Goal: Task Accomplishment & Management: Manage account settings

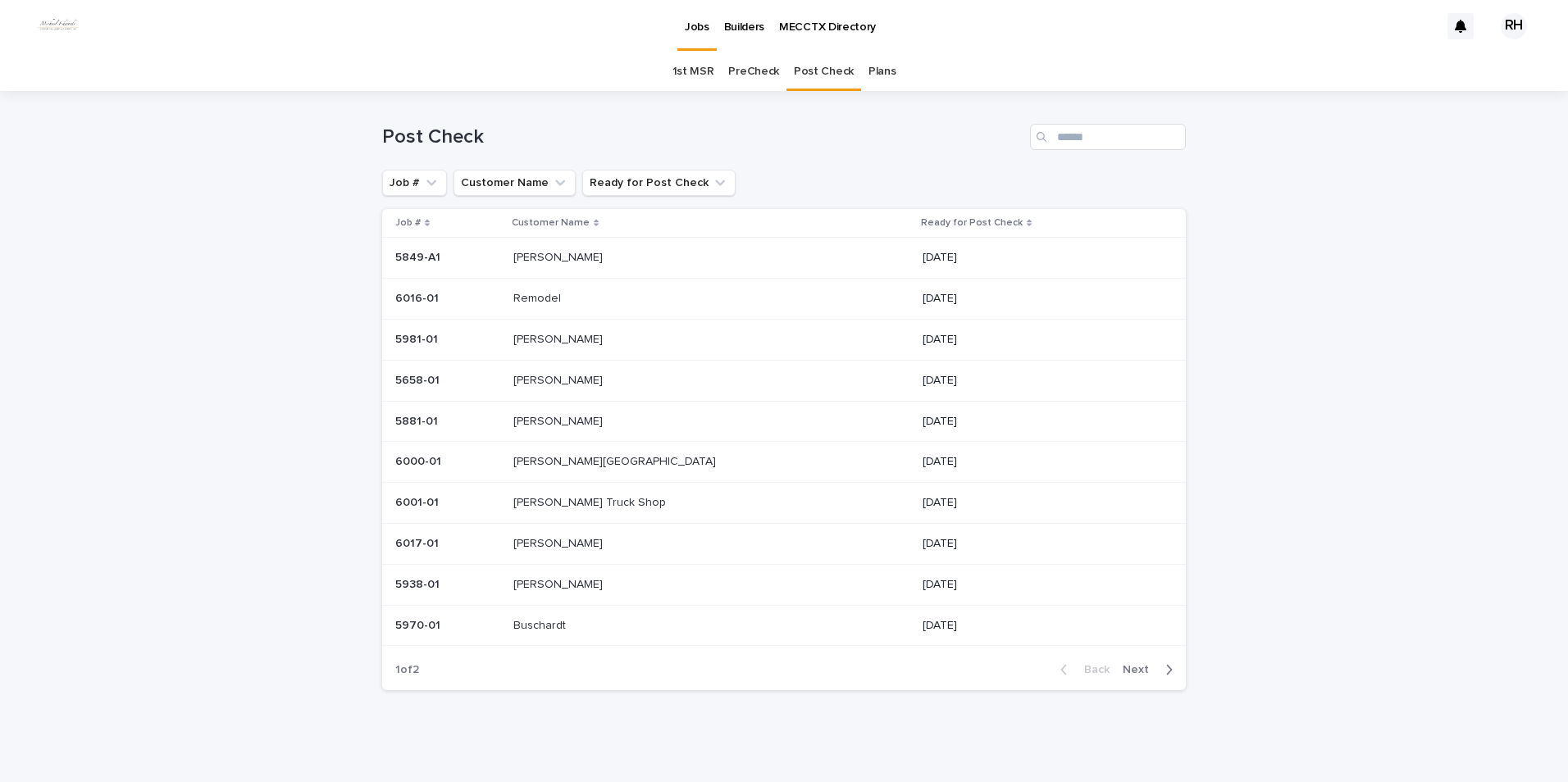
click at [923, 338] on p "08/13/2025" at bounding box center [1041, 340] width 237 height 14
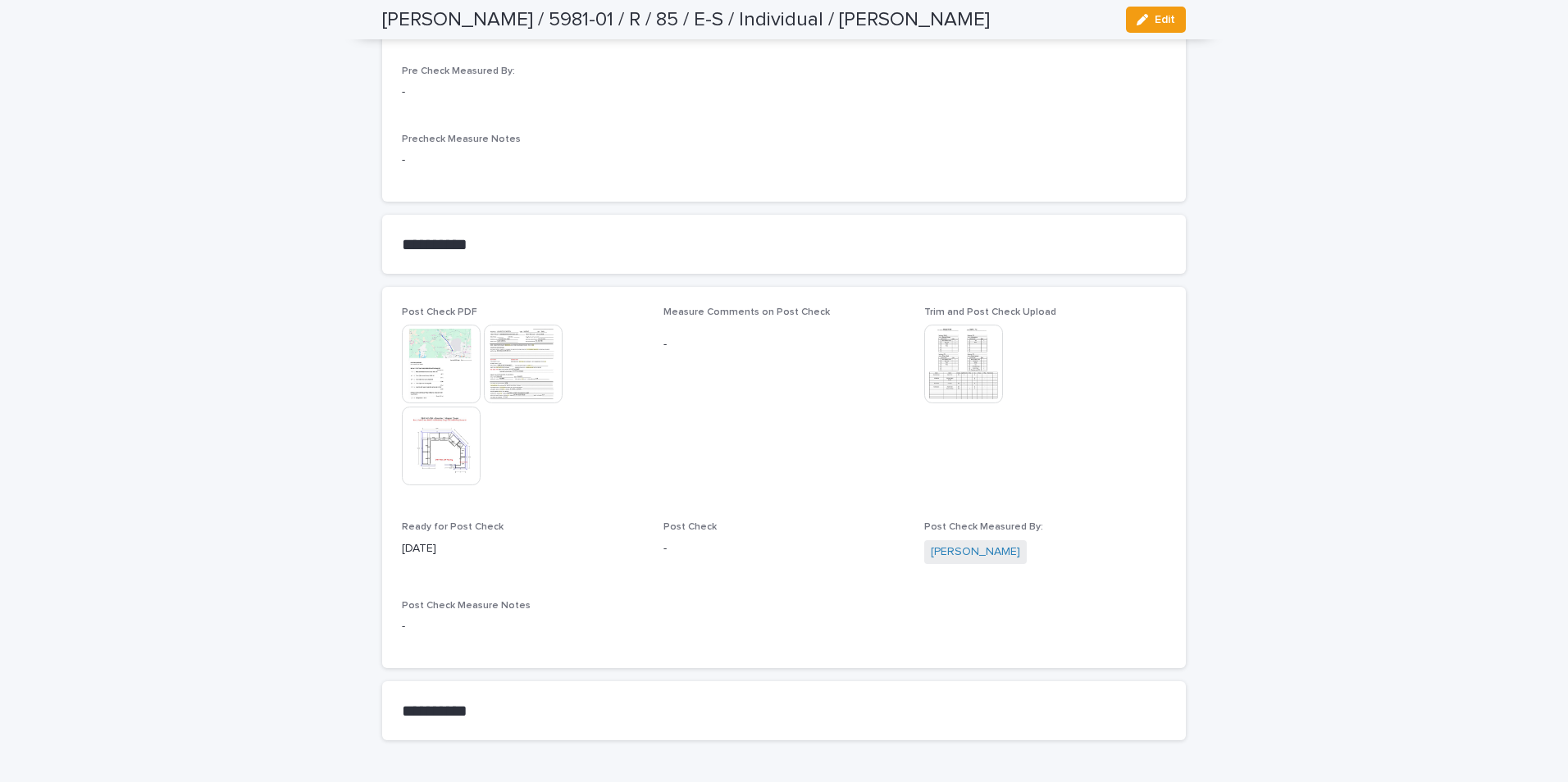
scroll to position [1794, 0]
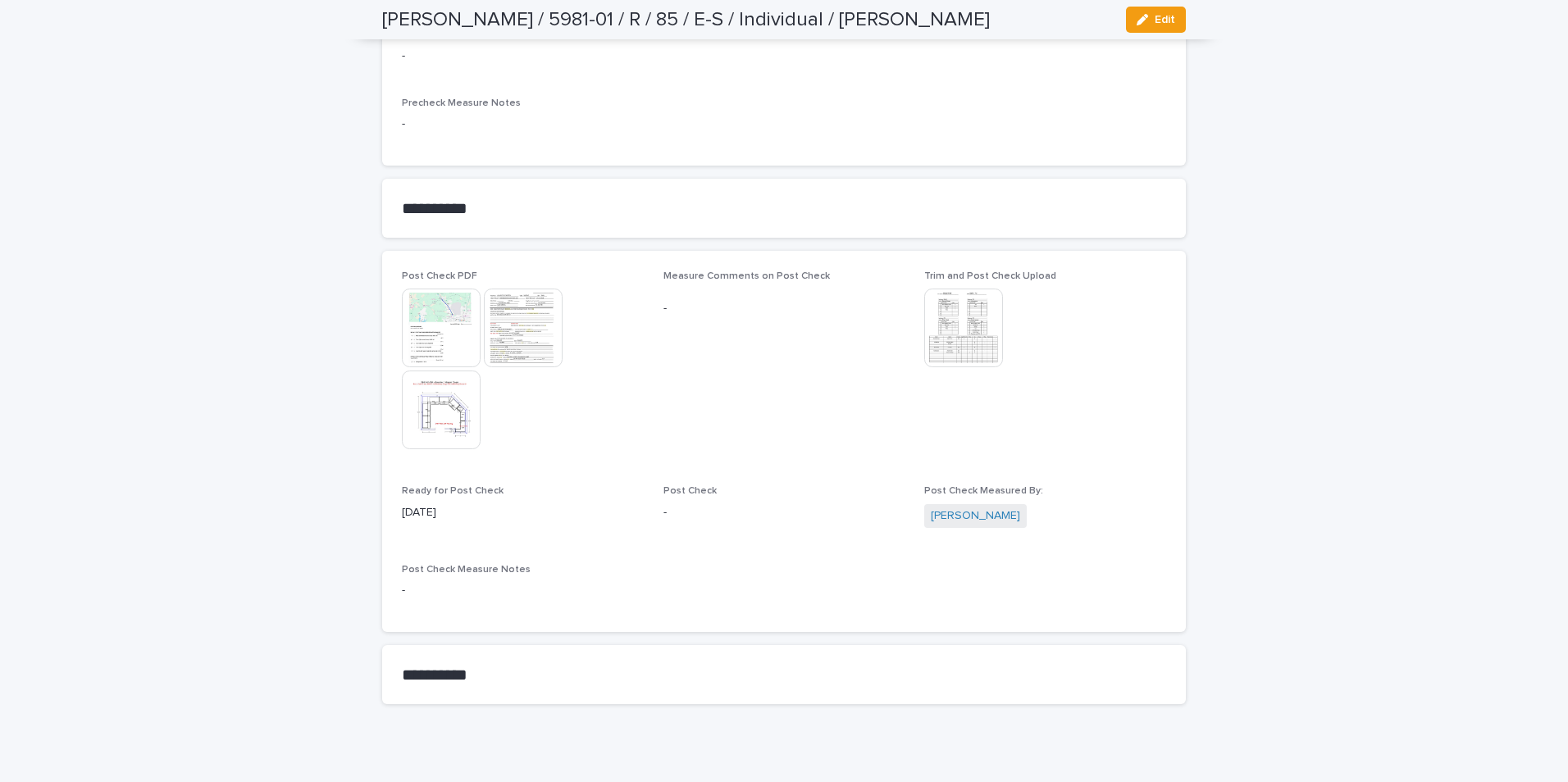
click at [1154, 22] on span "Edit" at bounding box center [1164, 20] width 21 height 12
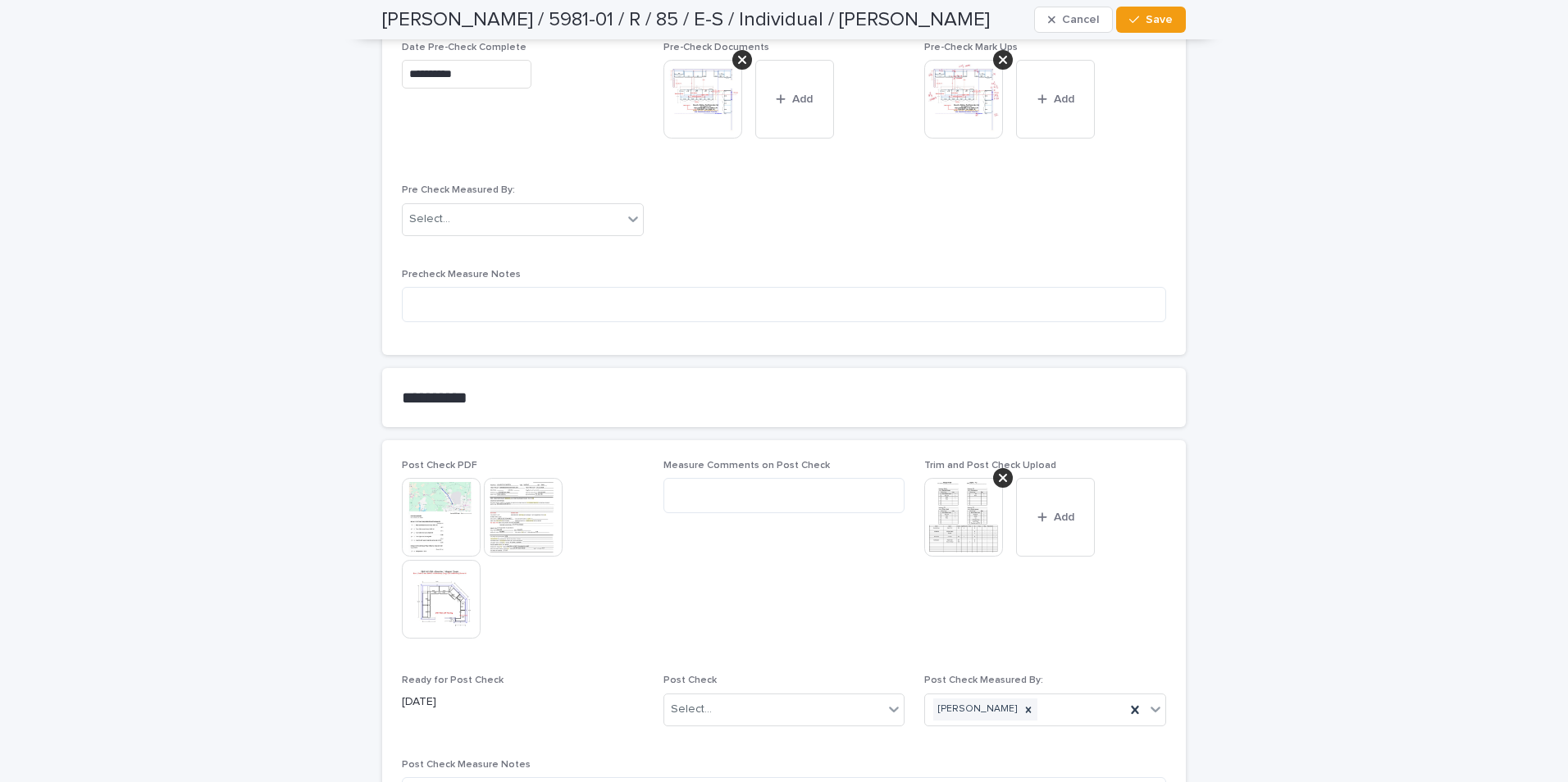
click at [1048, 509] on button "Add" at bounding box center [1056, 517] width 79 height 79
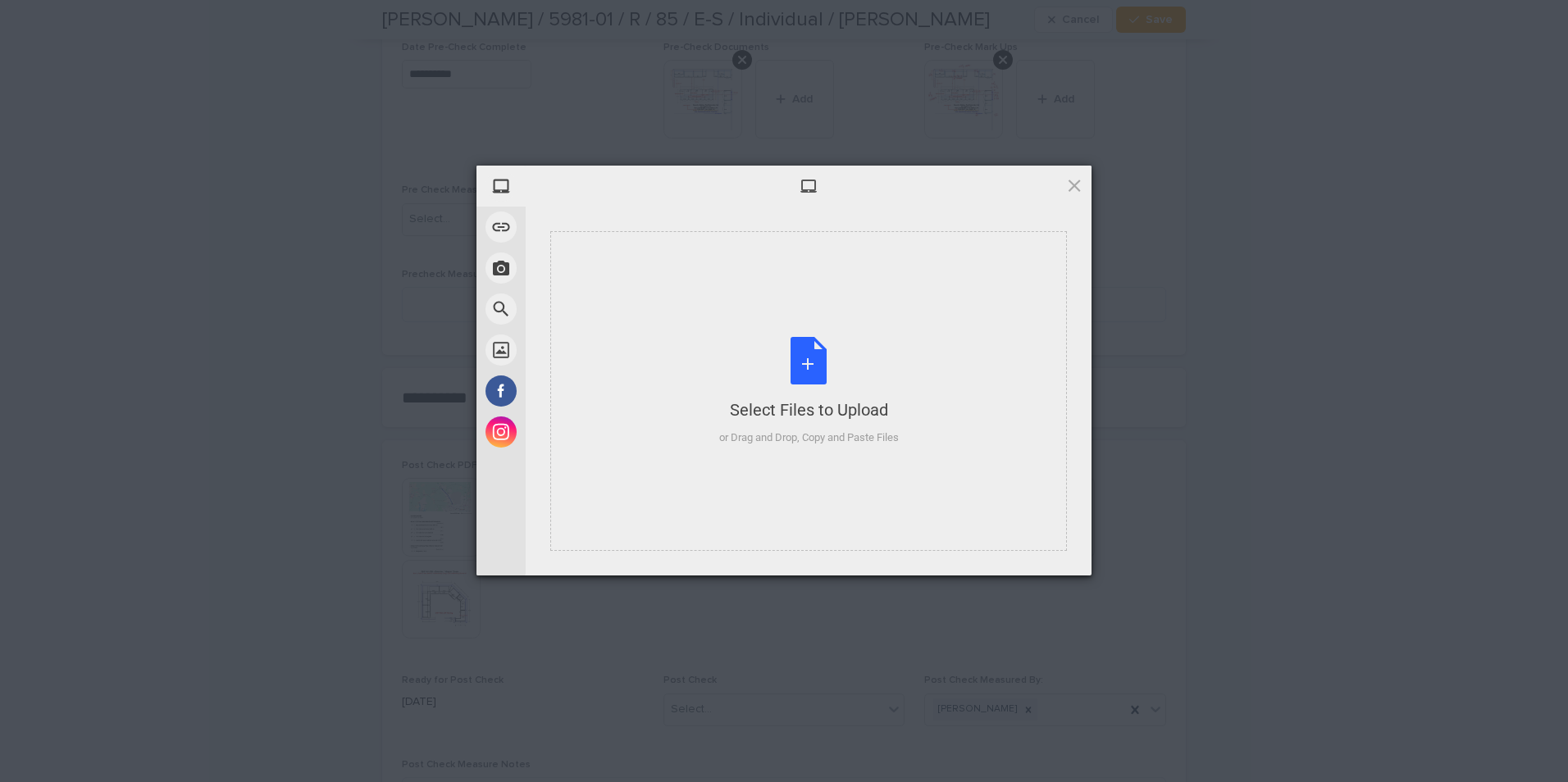
click at [821, 436] on div "or Drag and Drop, Copy and Paste Files" at bounding box center [809, 437] width 179 height 17
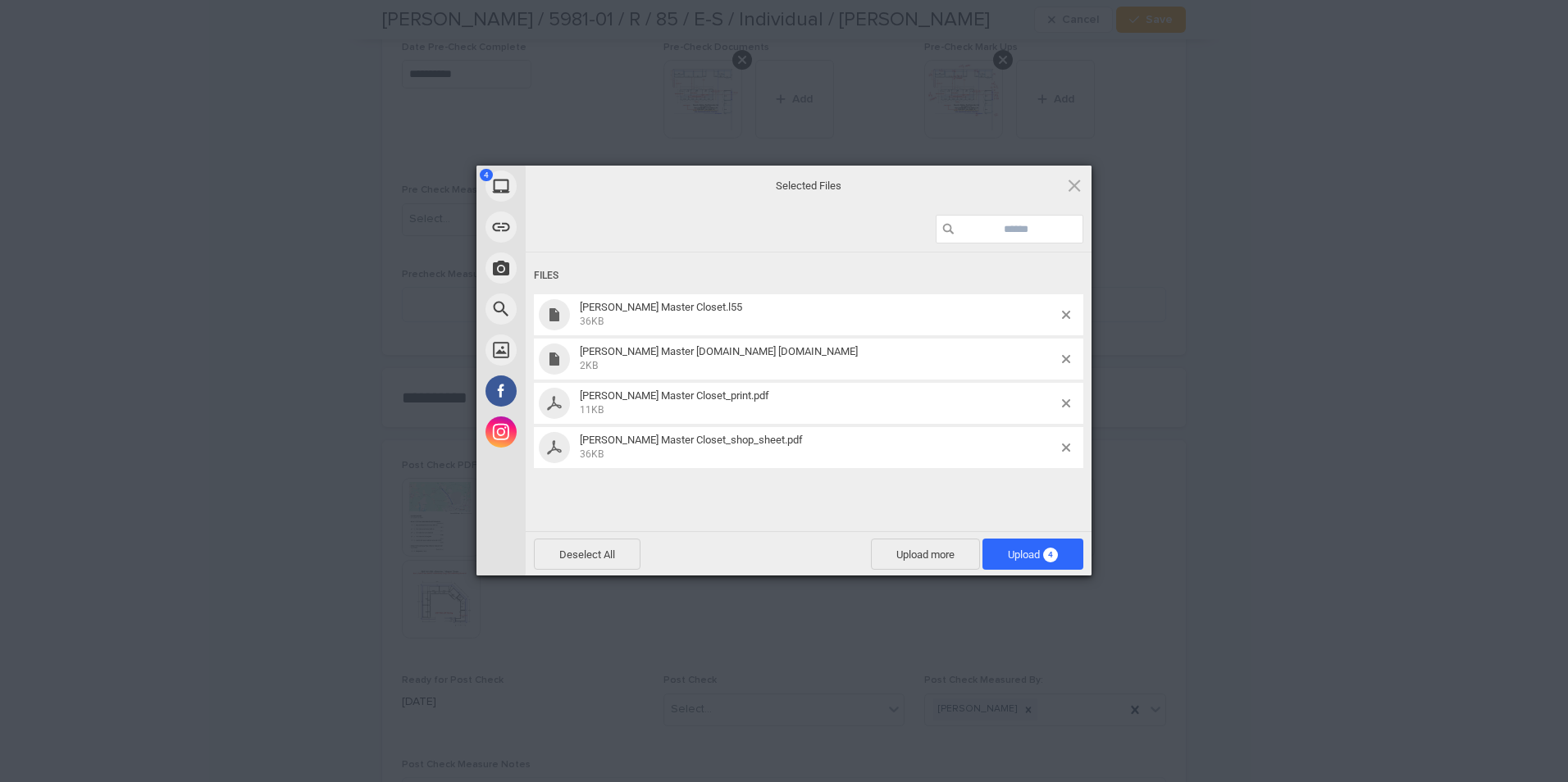
click at [1014, 555] on span "Upload 4" at bounding box center [1032, 554] width 50 height 12
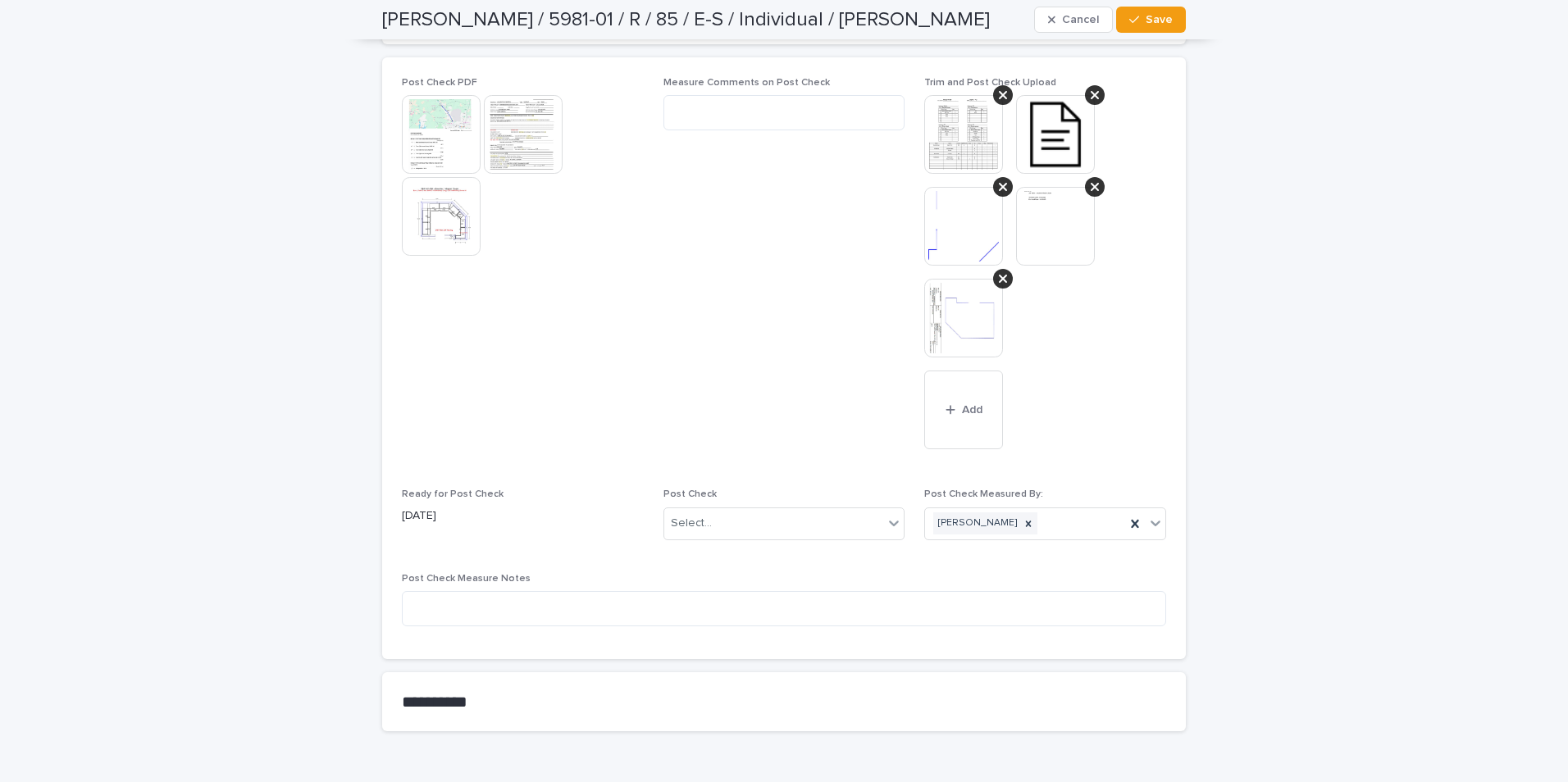
scroll to position [2204, 0]
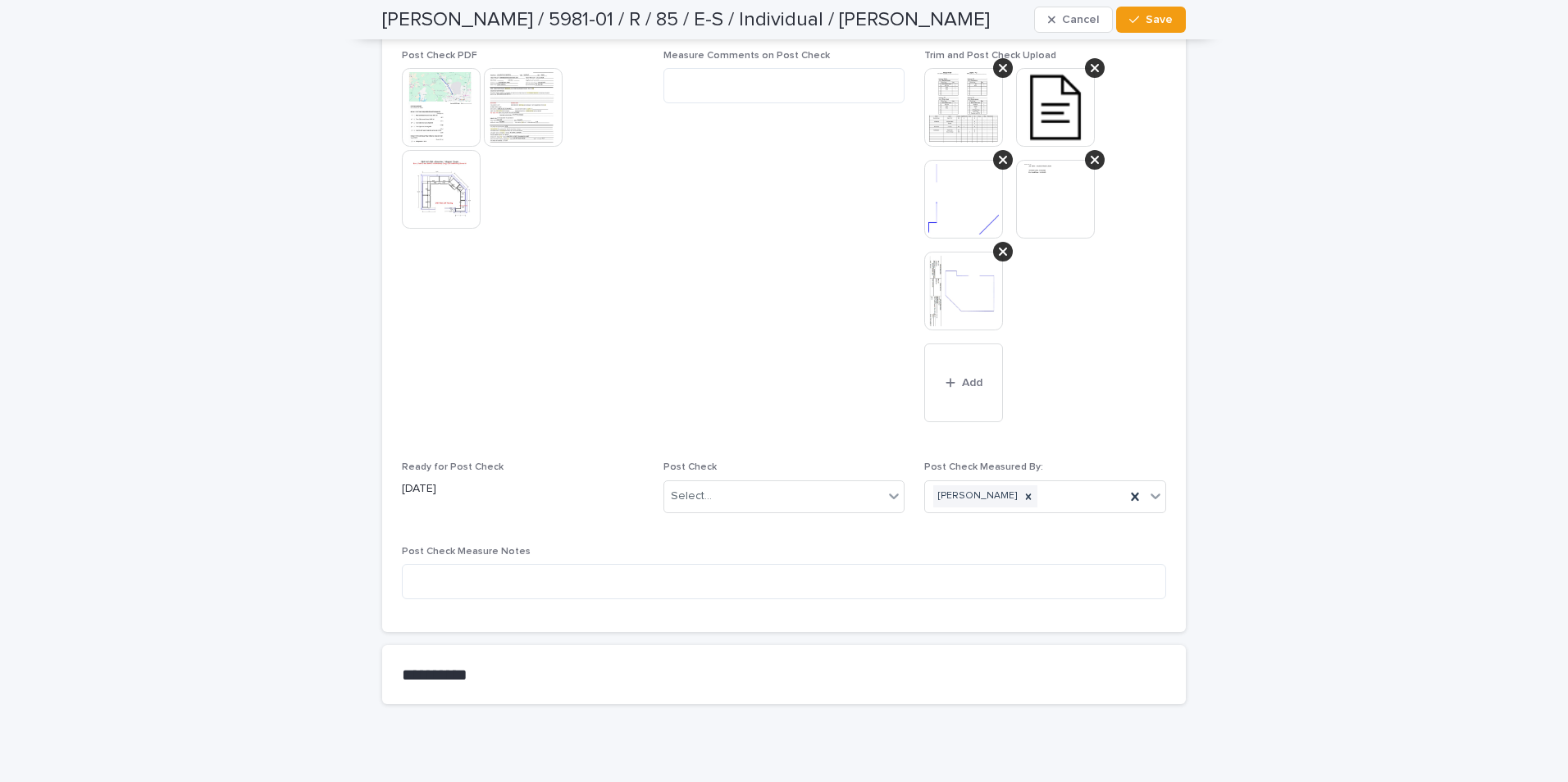
click at [746, 489] on div "Select..." at bounding box center [774, 495] width 220 height 27
click at [708, 534] on div "Modifications" at bounding box center [778, 540] width 240 height 29
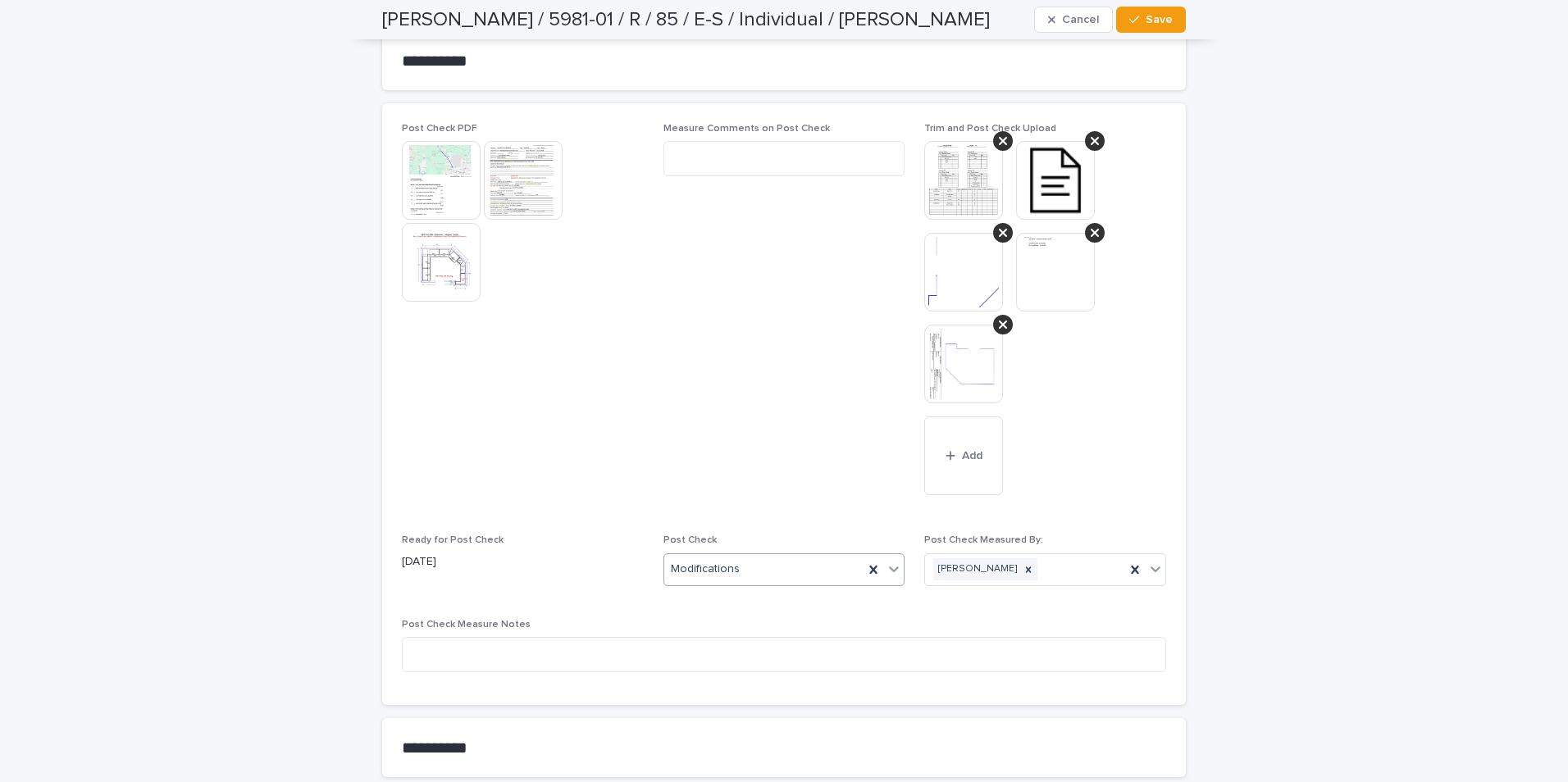
scroll to position [2041, 0]
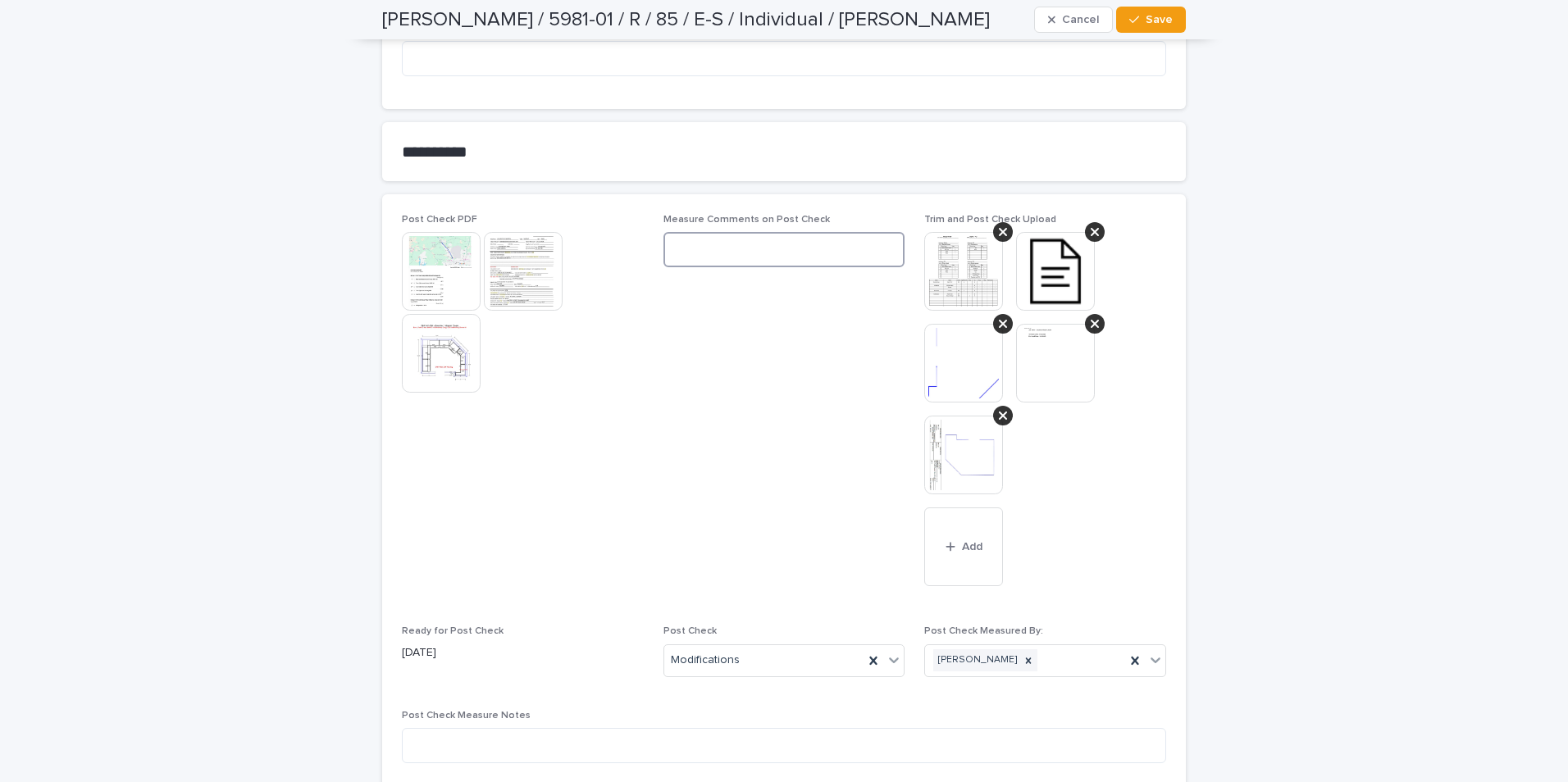
click at [713, 232] on textarea at bounding box center [785, 250] width 242 height 35
type textarea "**********"
click at [1156, 17] on span "Save" at bounding box center [1158, 20] width 27 height 12
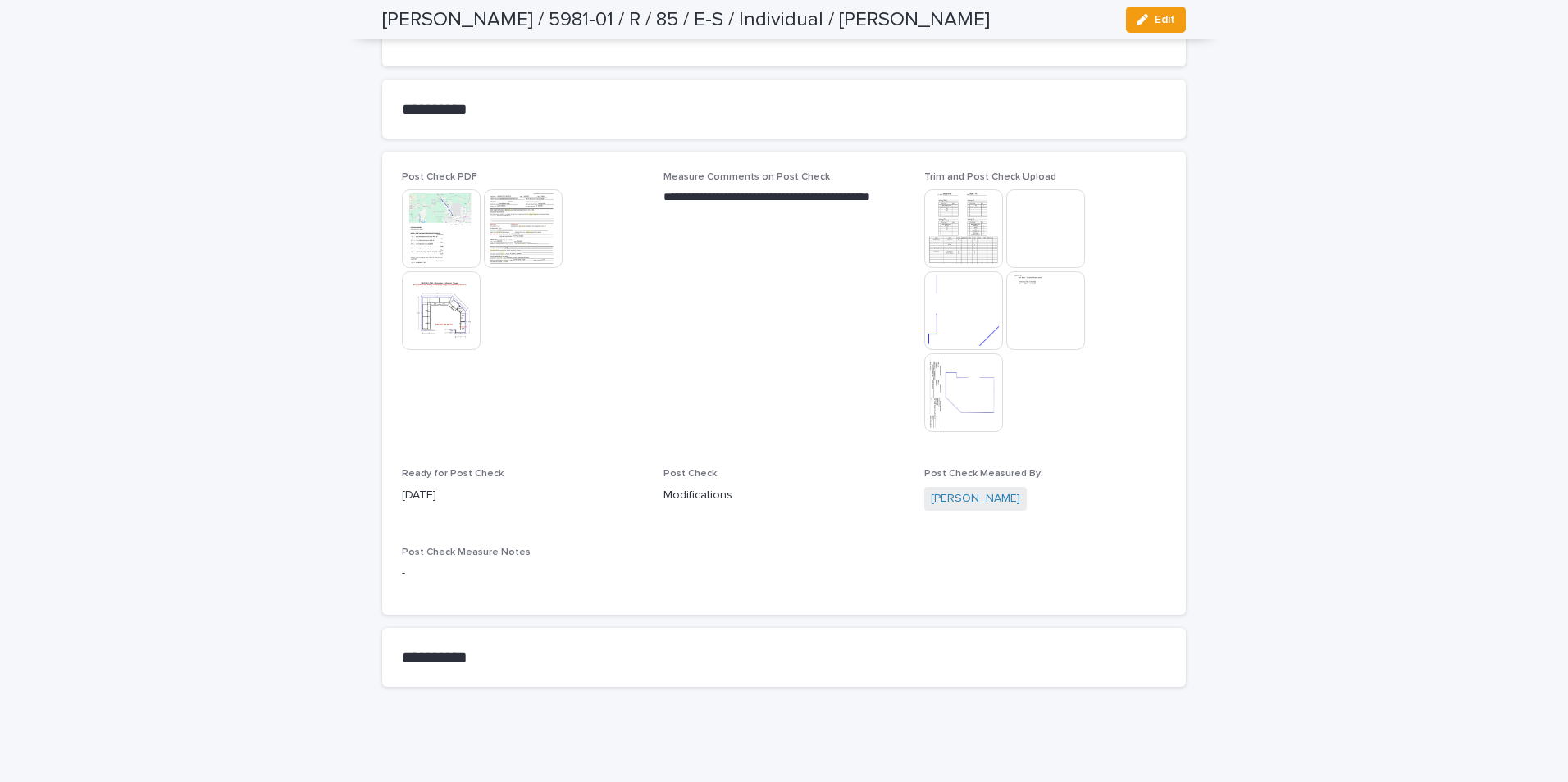
scroll to position [1876, 0]
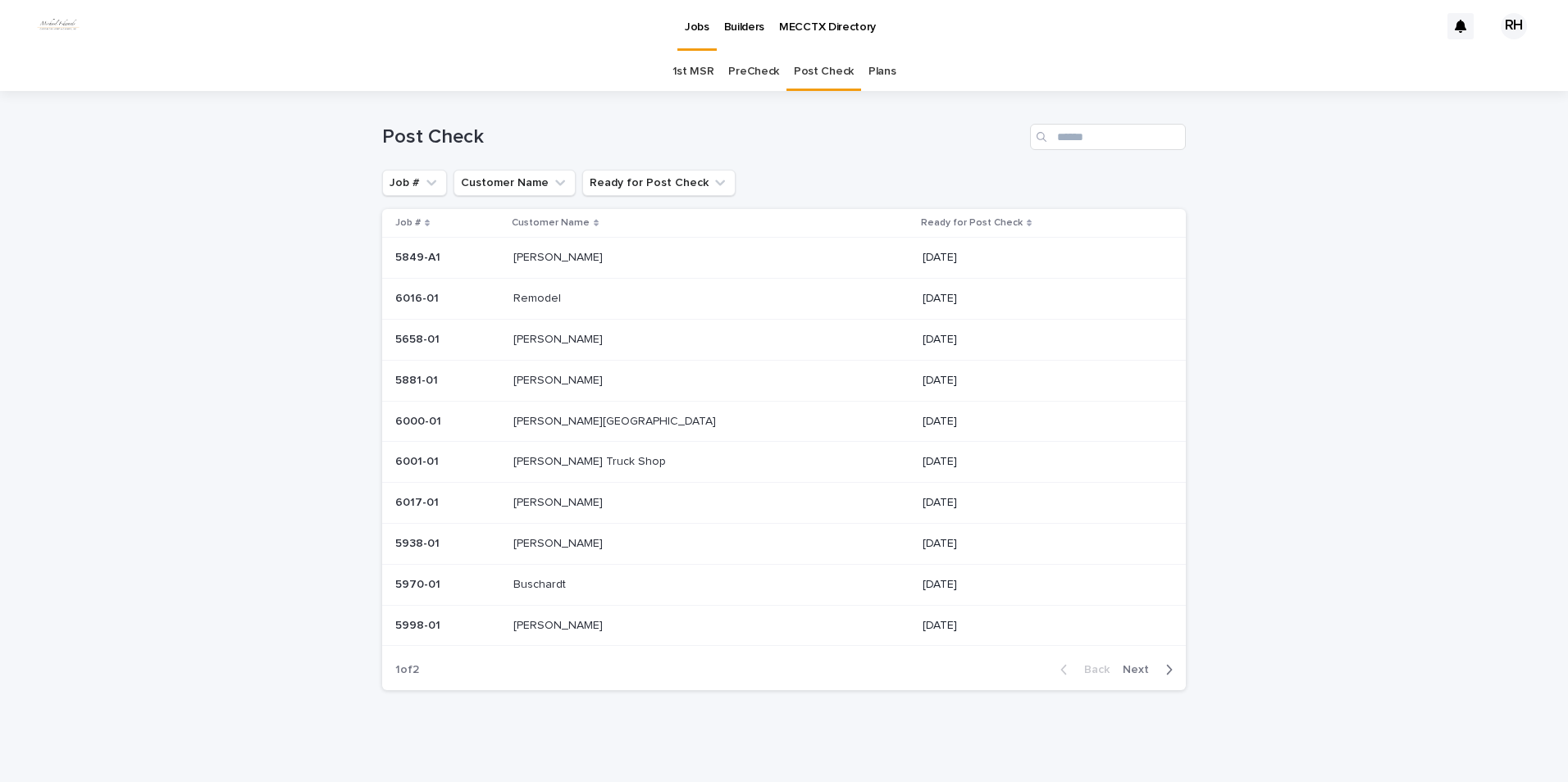
click at [564, 341] on p "[PERSON_NAME]" at bounding box center [559, 338] width 93 height 17
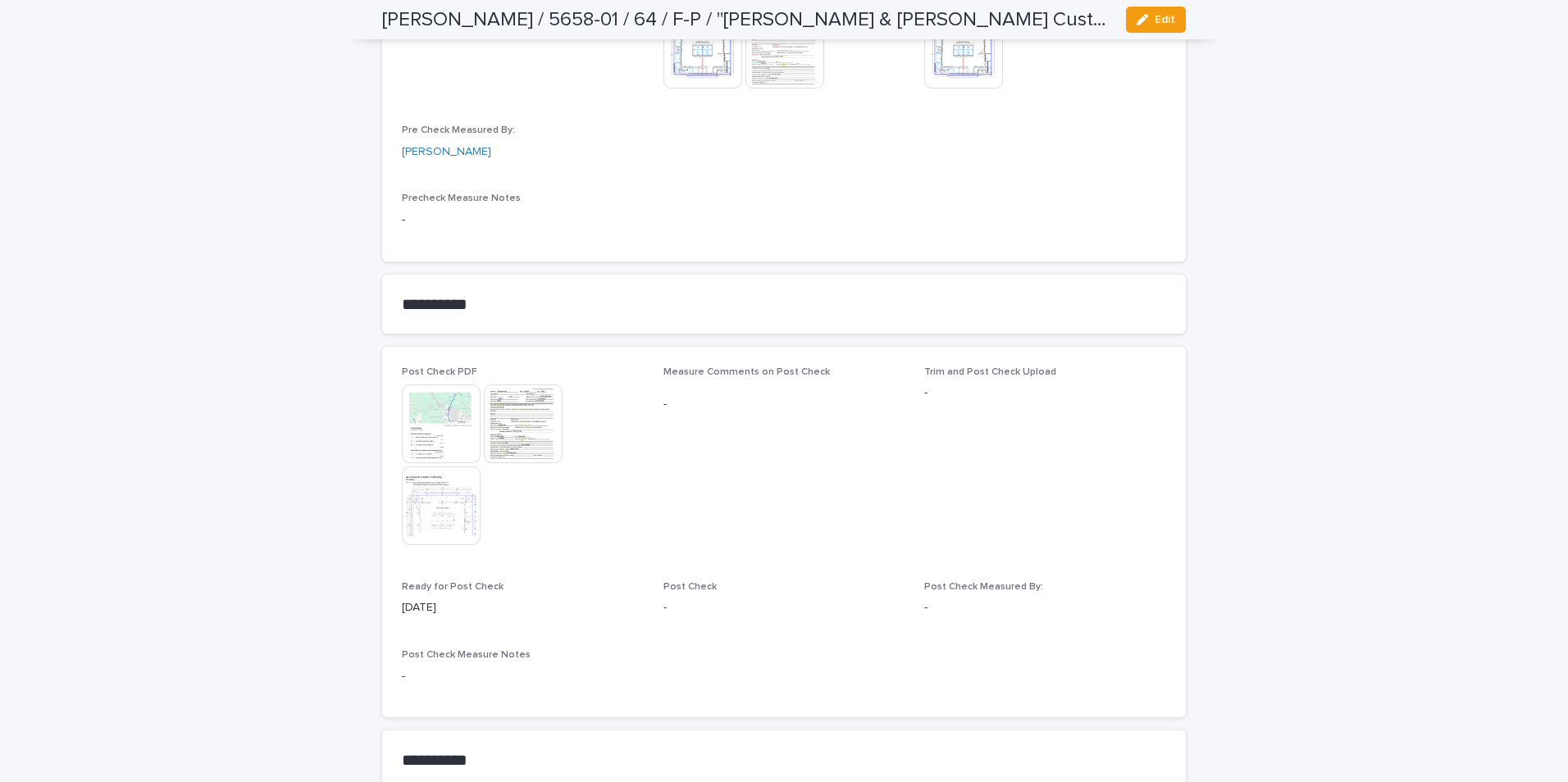
scroll to position [1558, 0]
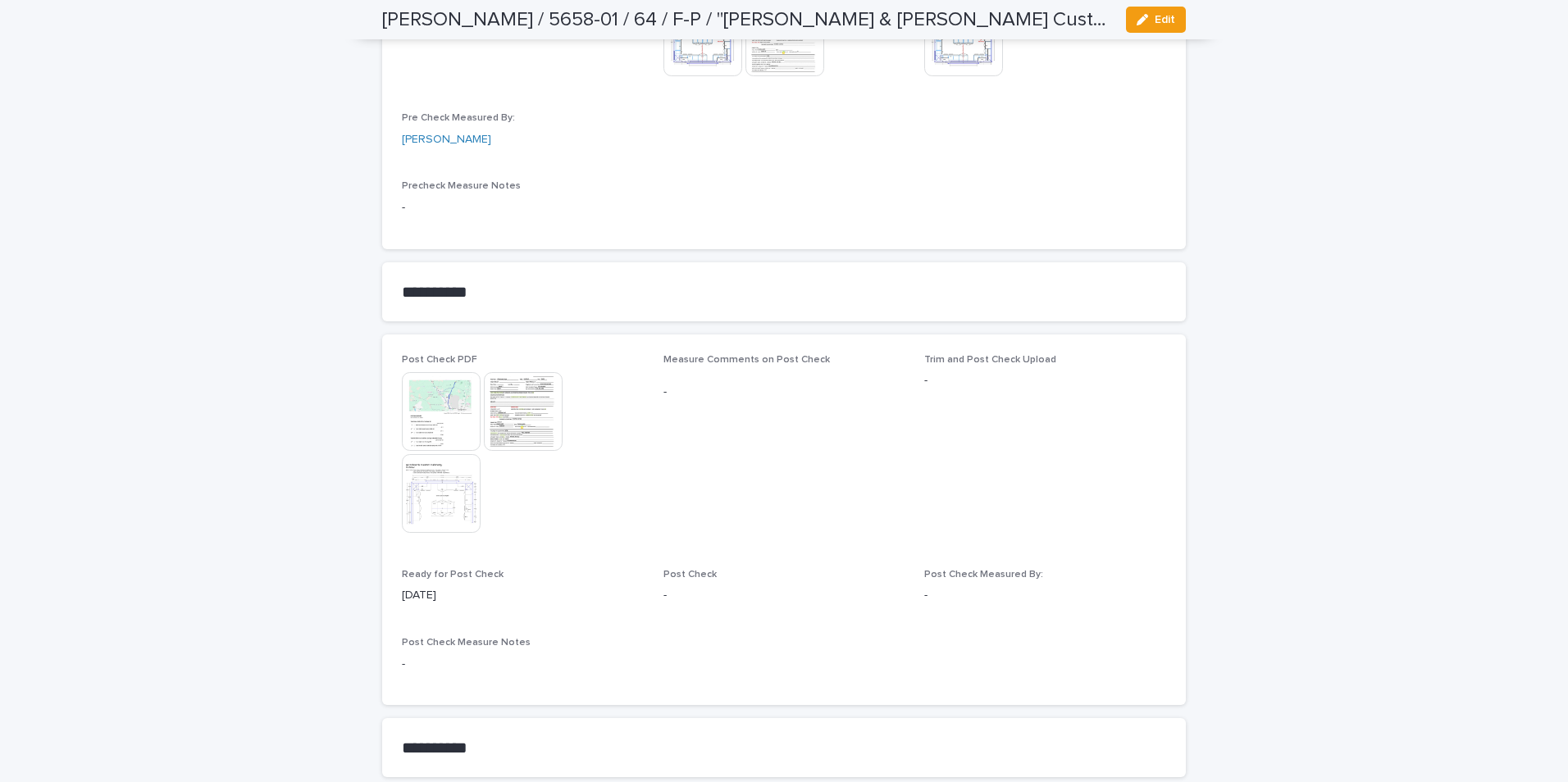
click at [444, 395] on img at bounding box center [441, 412] width 79 height 79
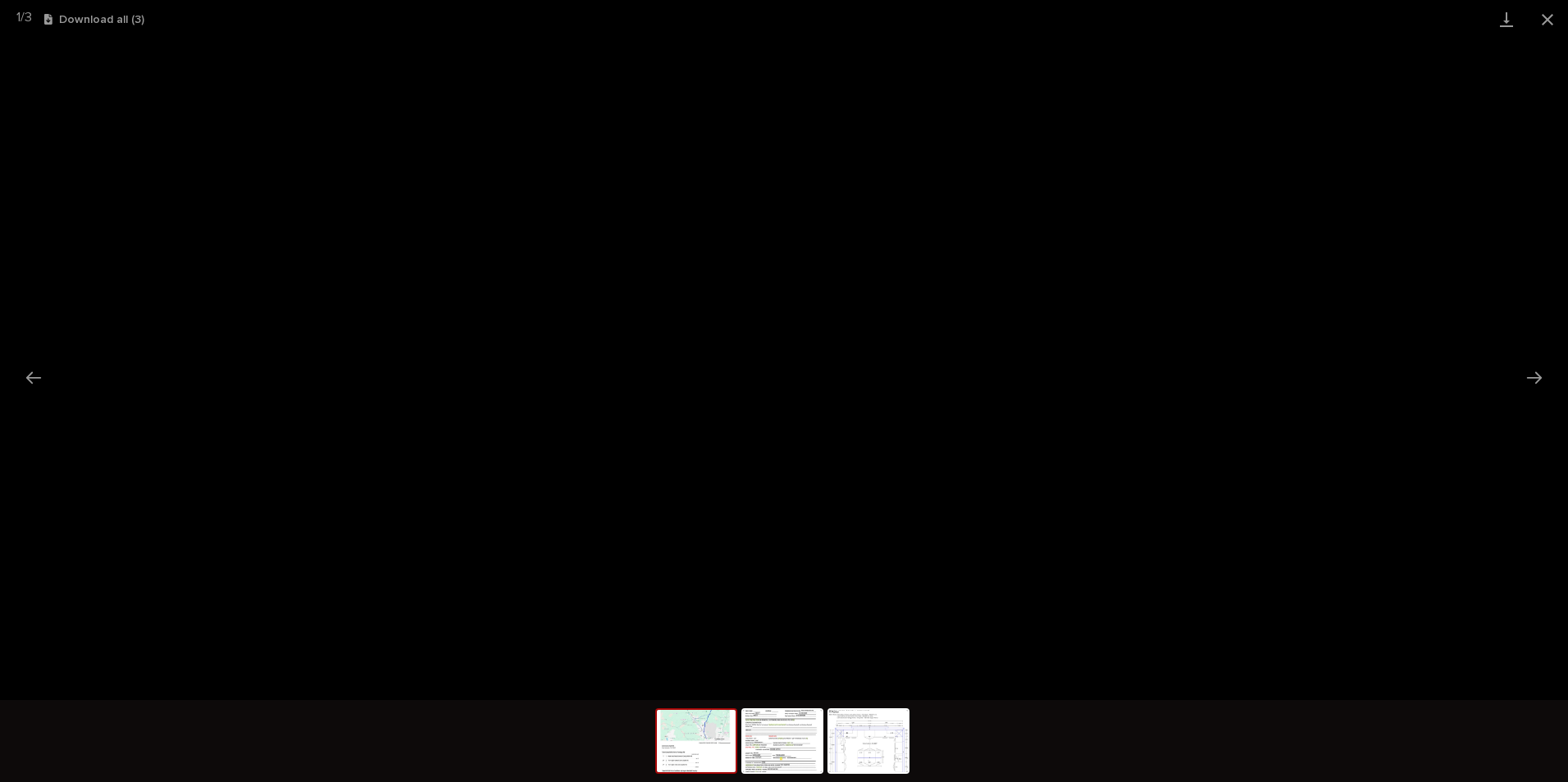
drag, startPoint x: 1549, startPoint y: 17, endPoint x: 1524, endPoint y: 36, distance: 31.4
click at [1545, 18] on button "Close gallery" at bounding box center [1548, 19] width 41 height 38
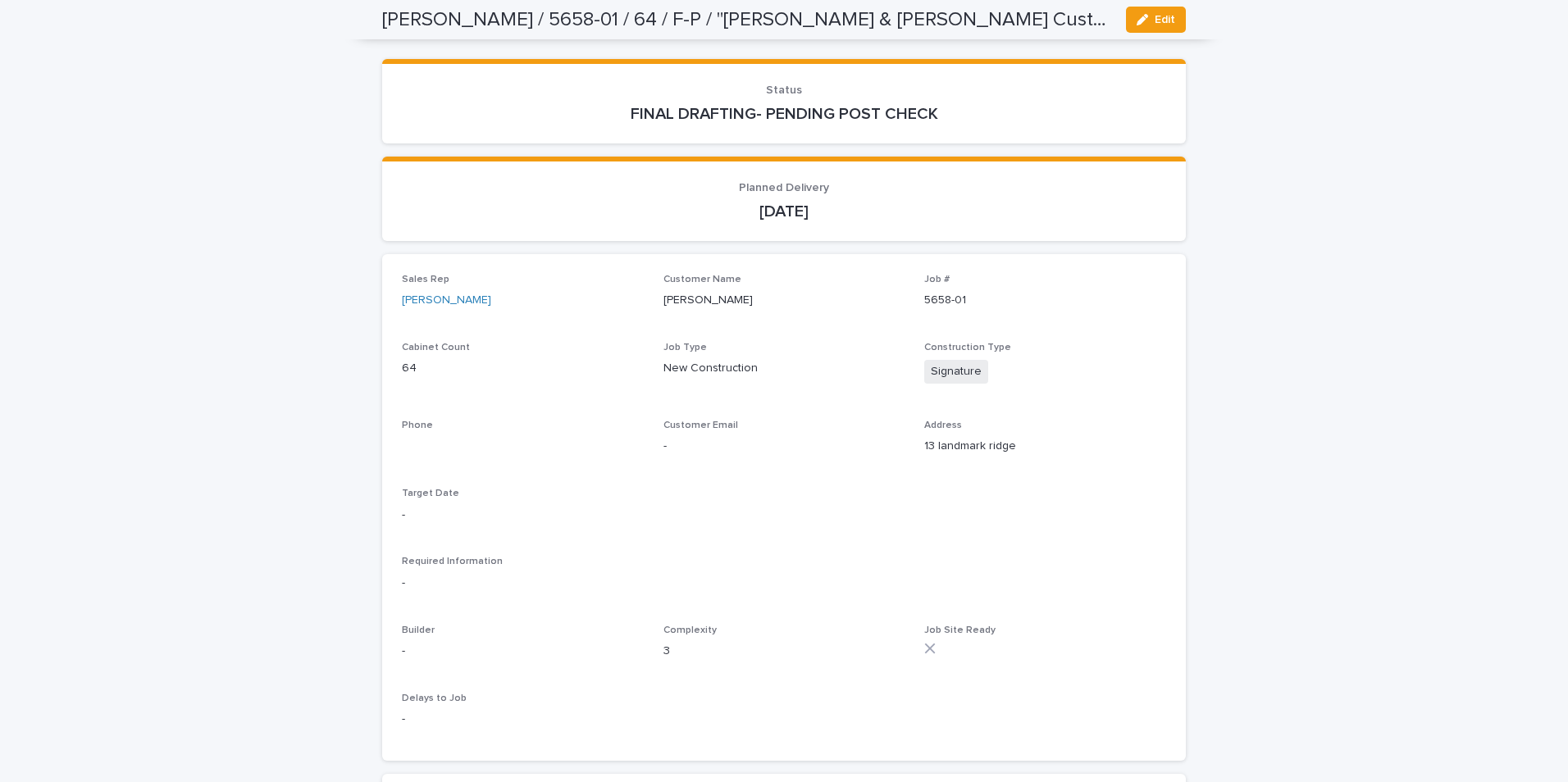
scroll to position [0, 0]
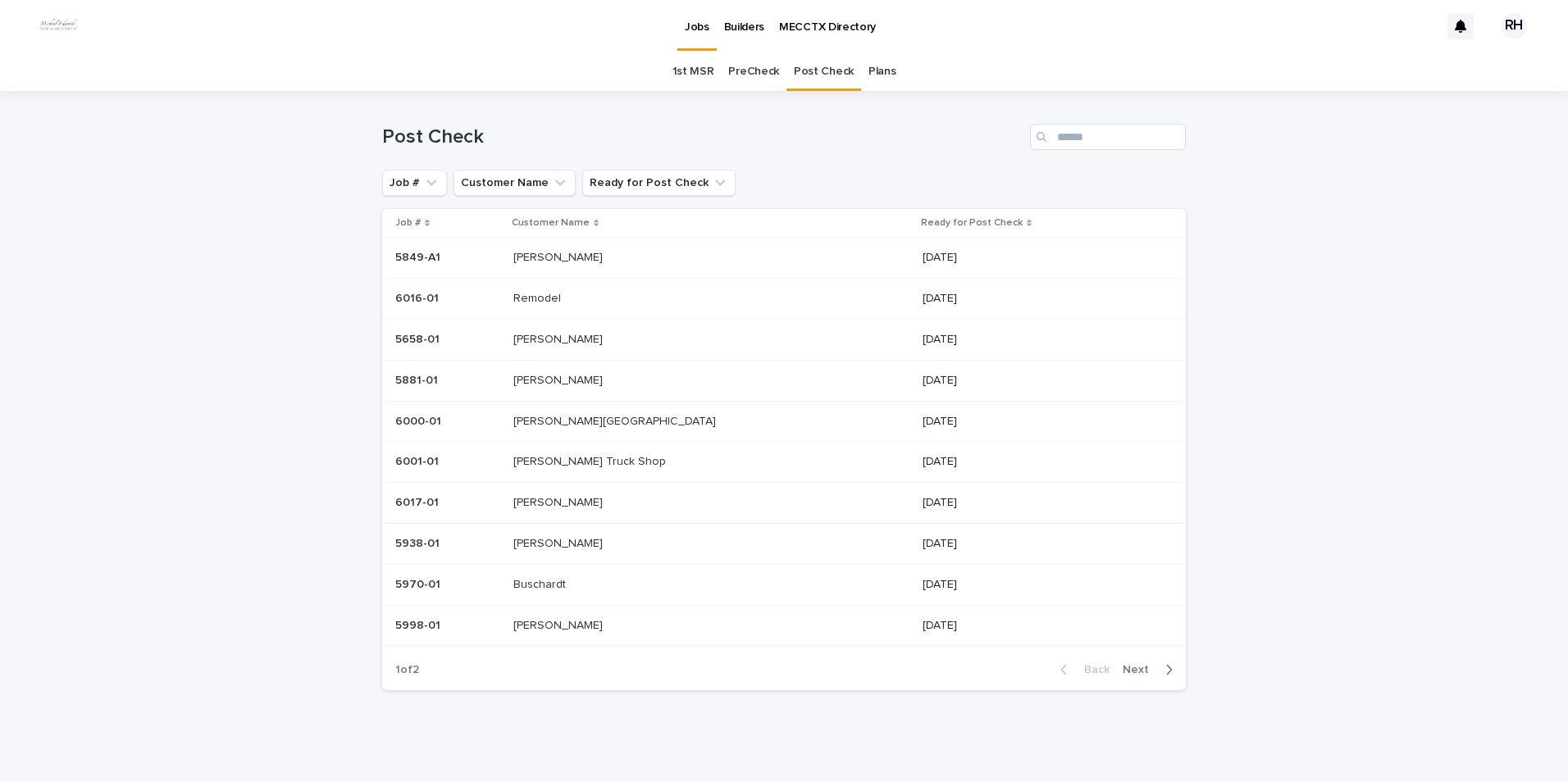
scroll to position [3, 0]
click at [560, 339] on p "[PERSON_NAME]" at bounding box center [559, 334] width 93 height 17
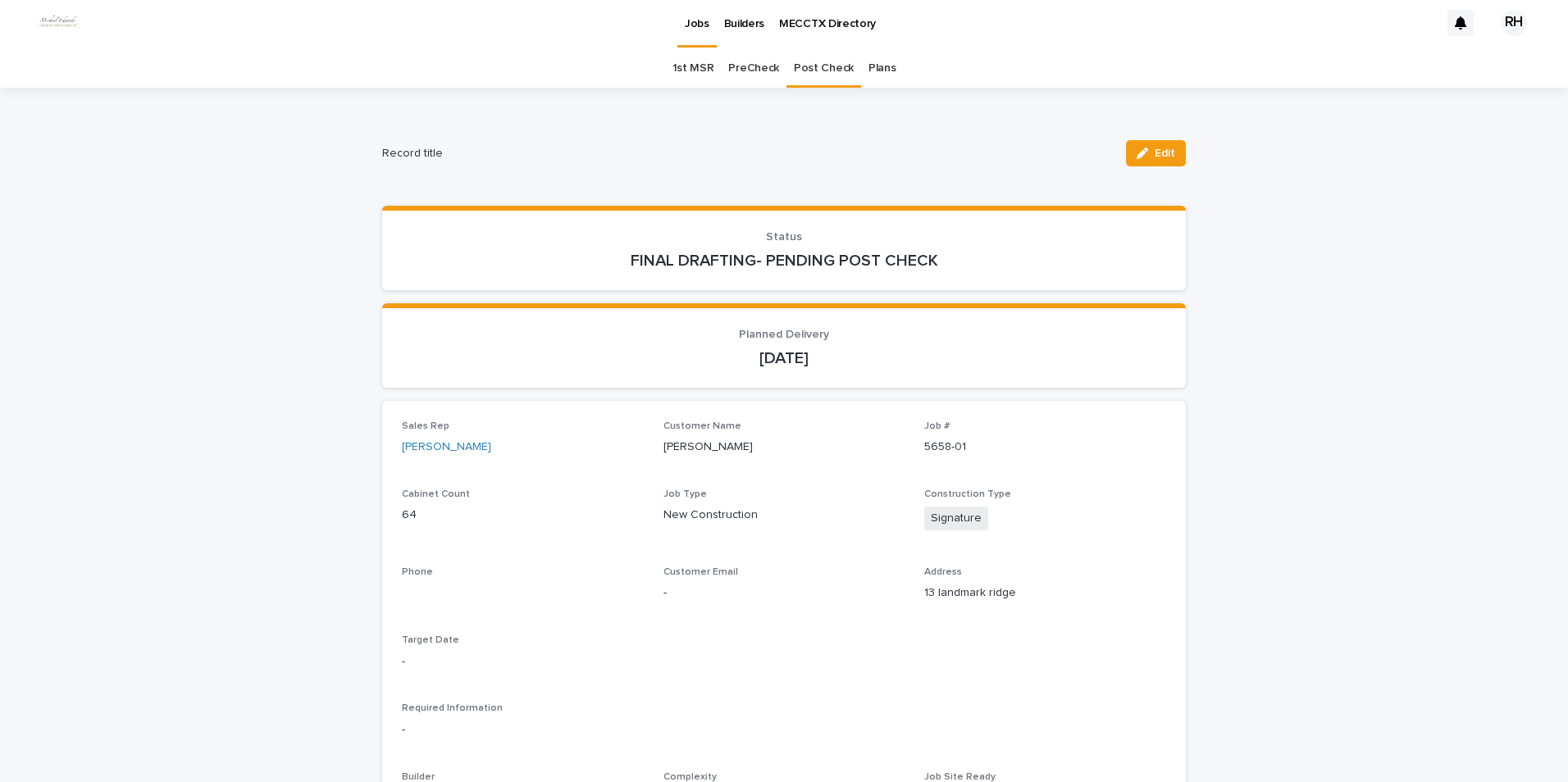
scroll to position [52, 0]
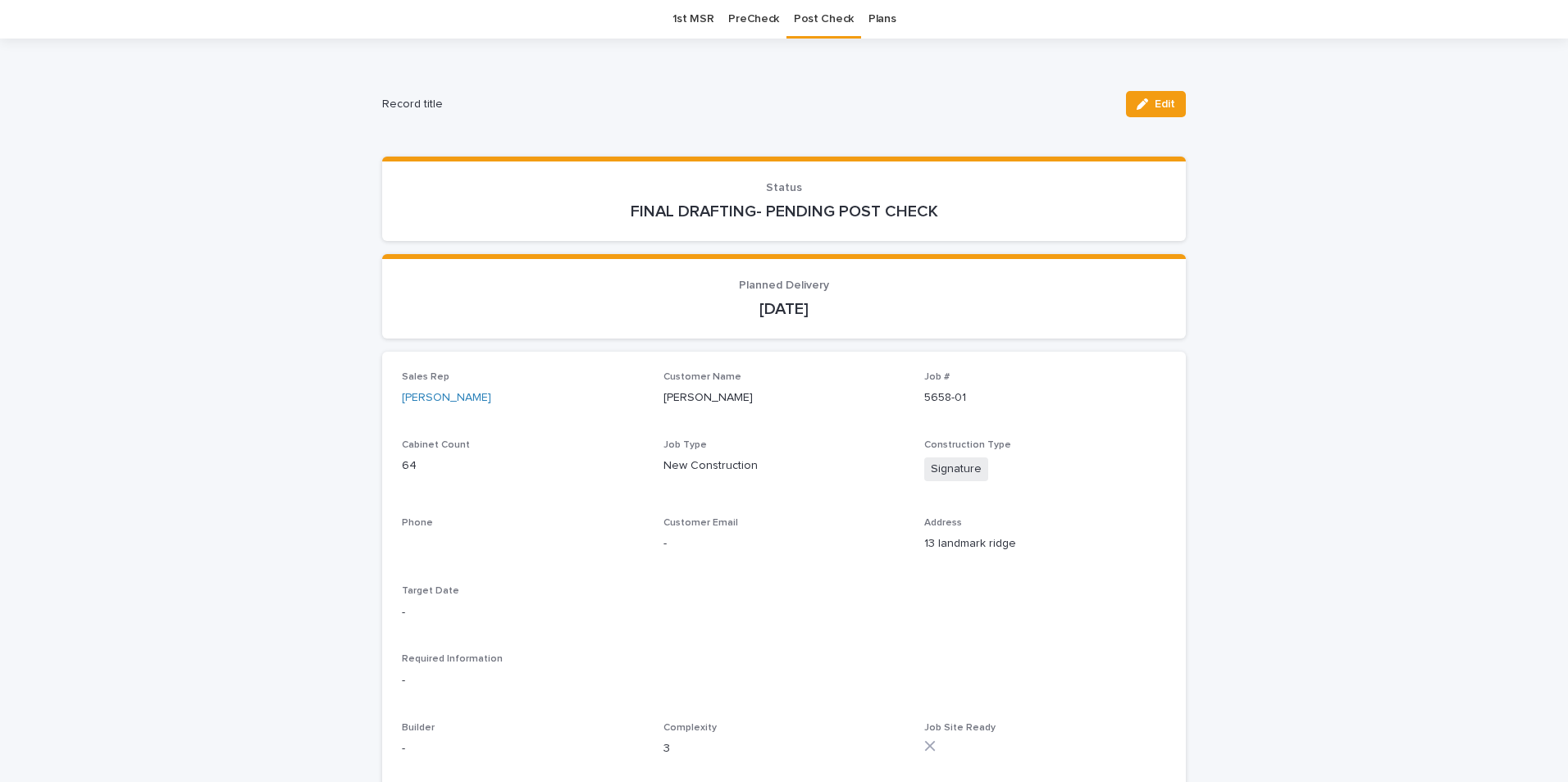
click at [1154, 105] on span "Edit" at bounding box center [1164, 104] width 21 height 12
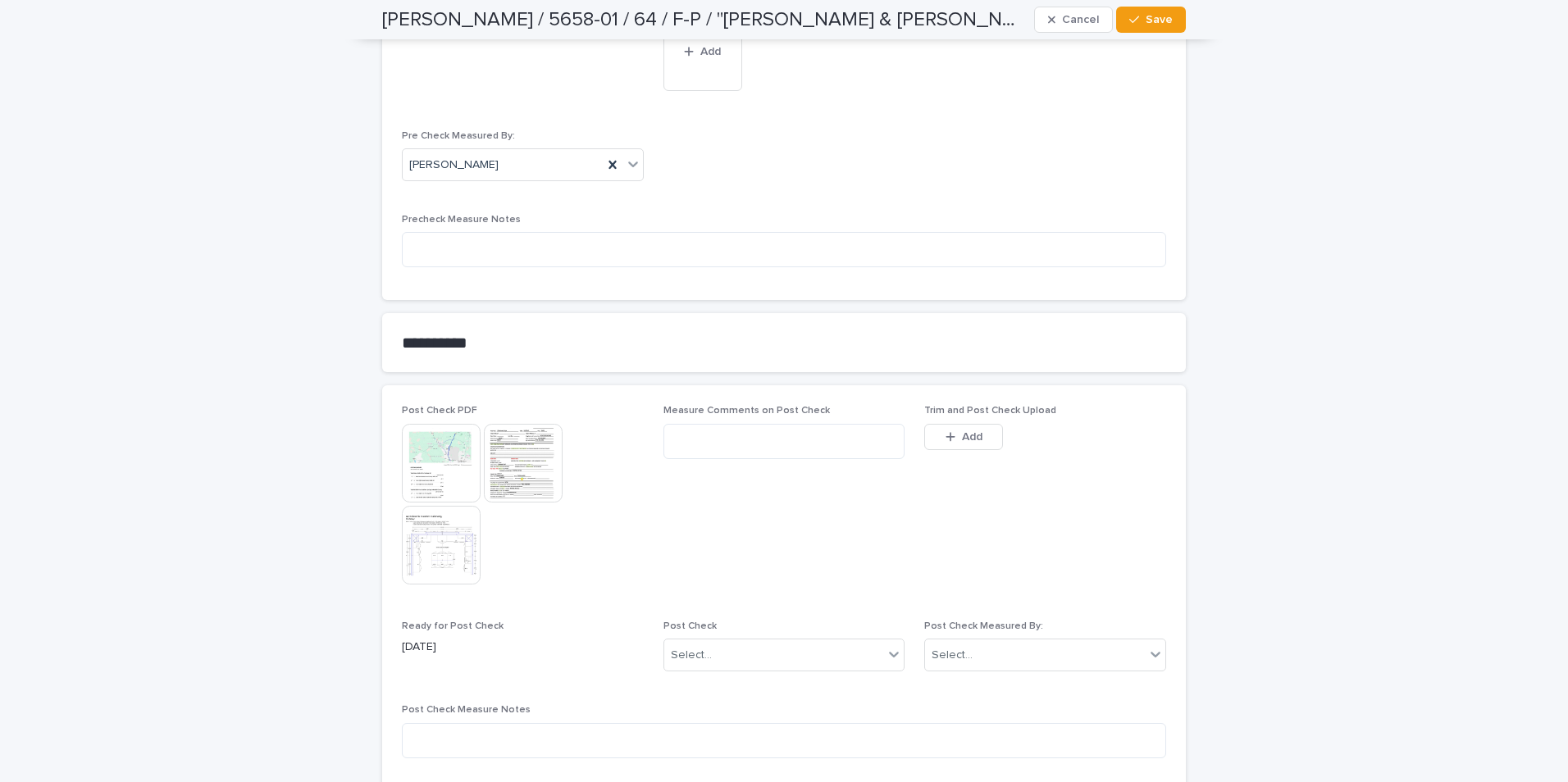
scroll to position [1951, 0]
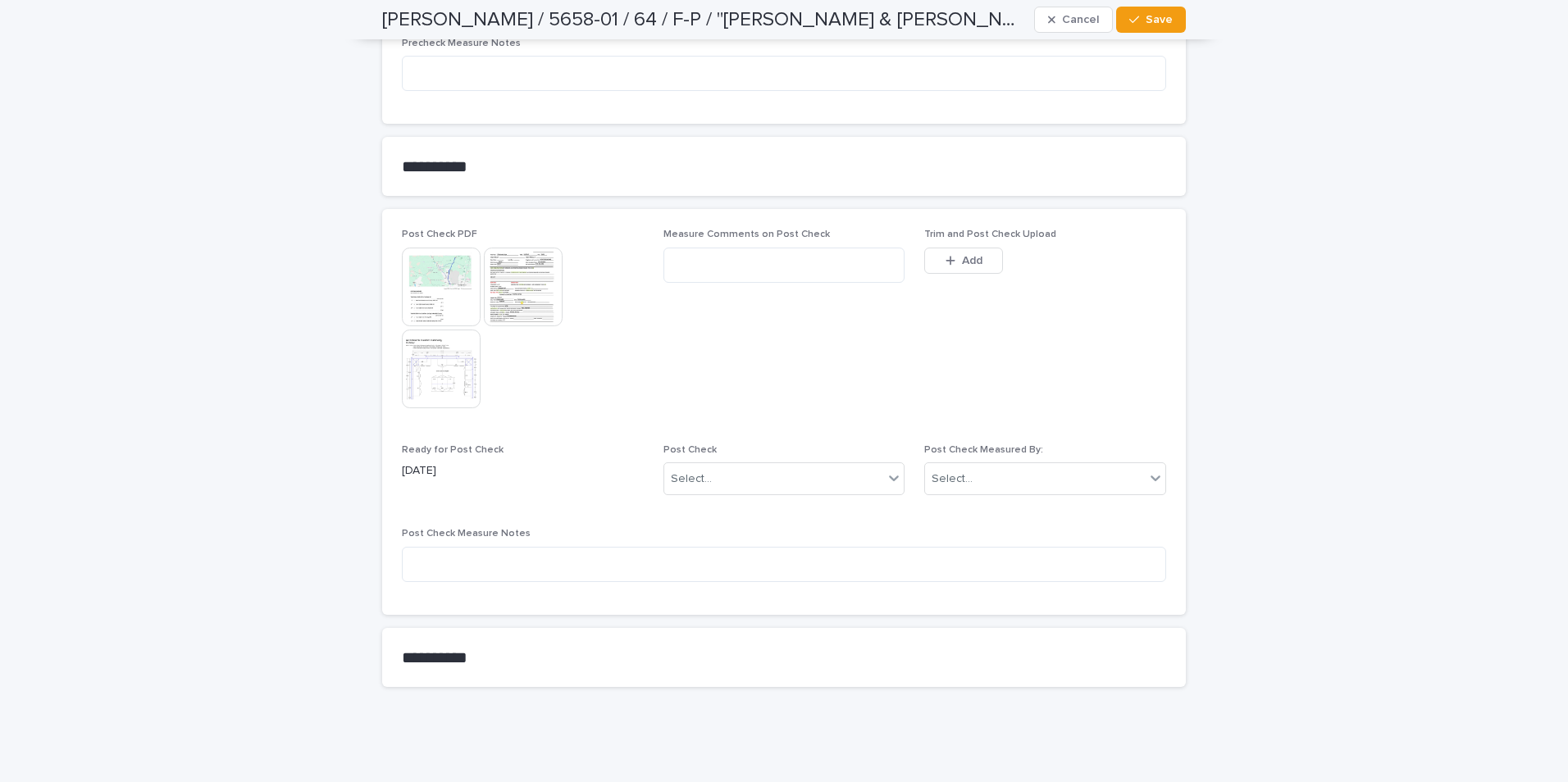
click at [962, 261] on span "Add" at bounding box center [972, 261] width 21 height 12
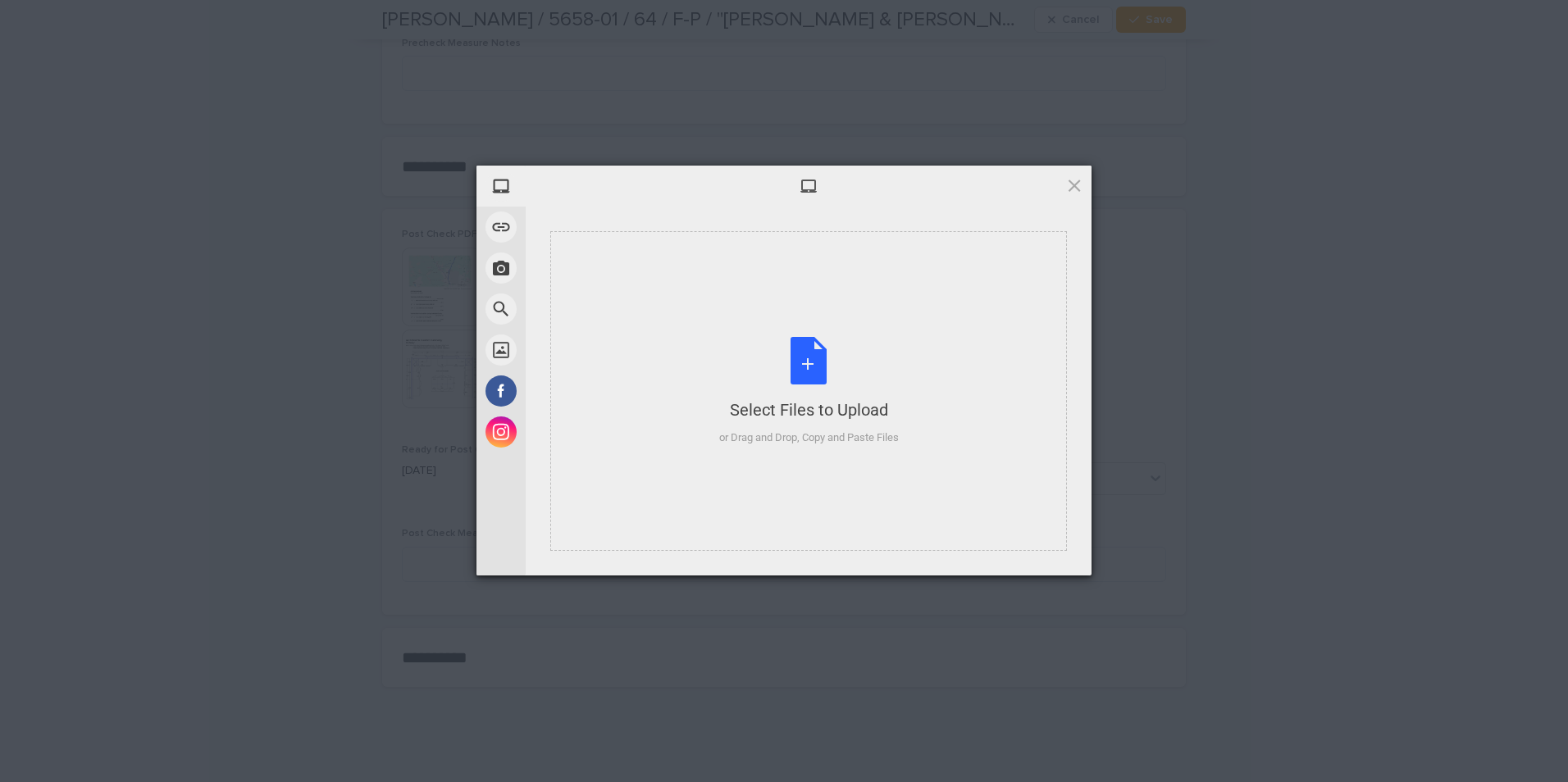
click at [851, 425] on div "Select Files to Upload or Drag and Drop, Copy and Paste Files" at bounding box center [809, 391] width 179 height 109
click at [1078, 184] on span at bounding box center [1075, 185] width 18 height 18
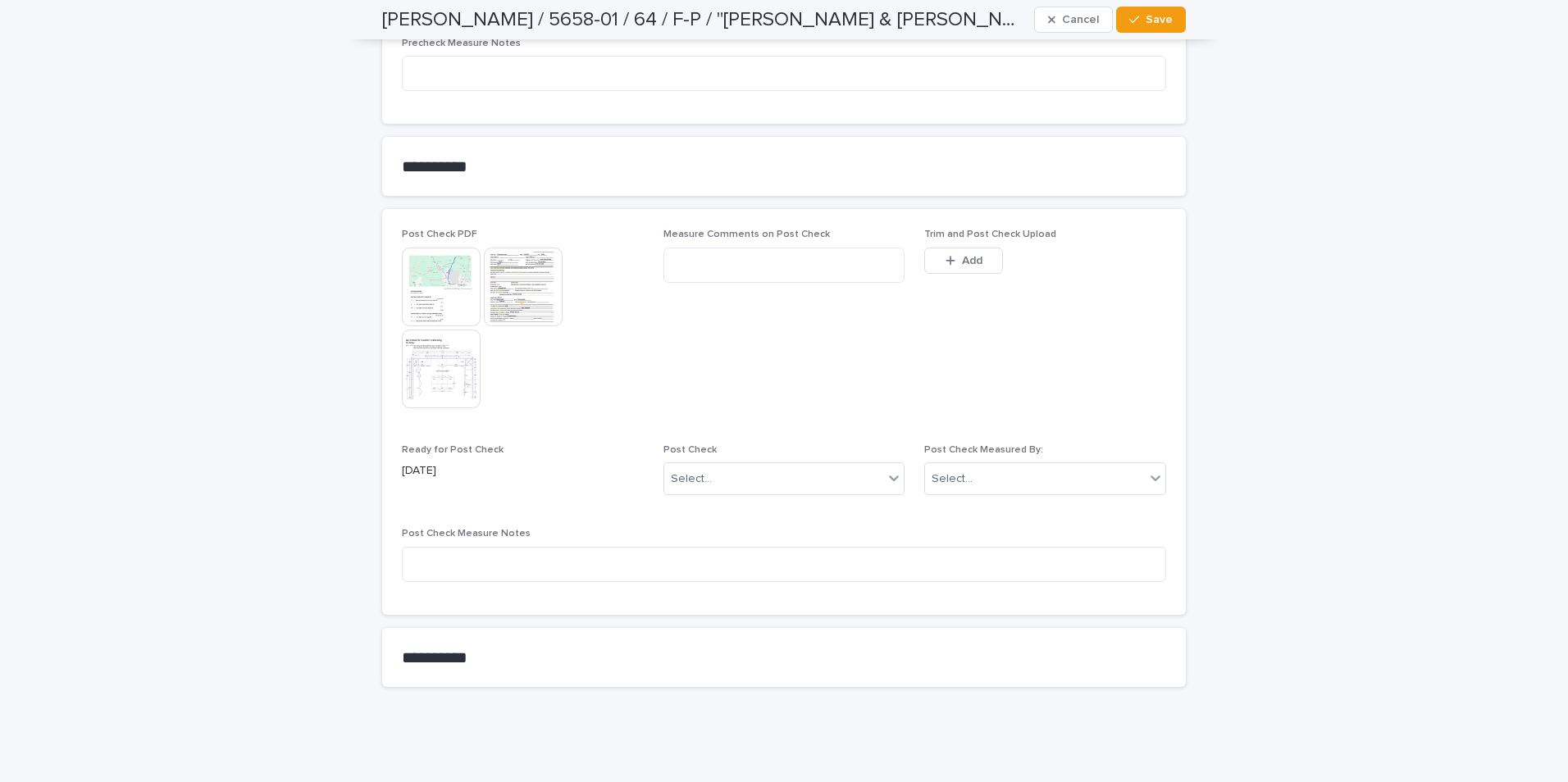
click at [431, 381] on img at bounding box center [441, 369] width 79 height 79
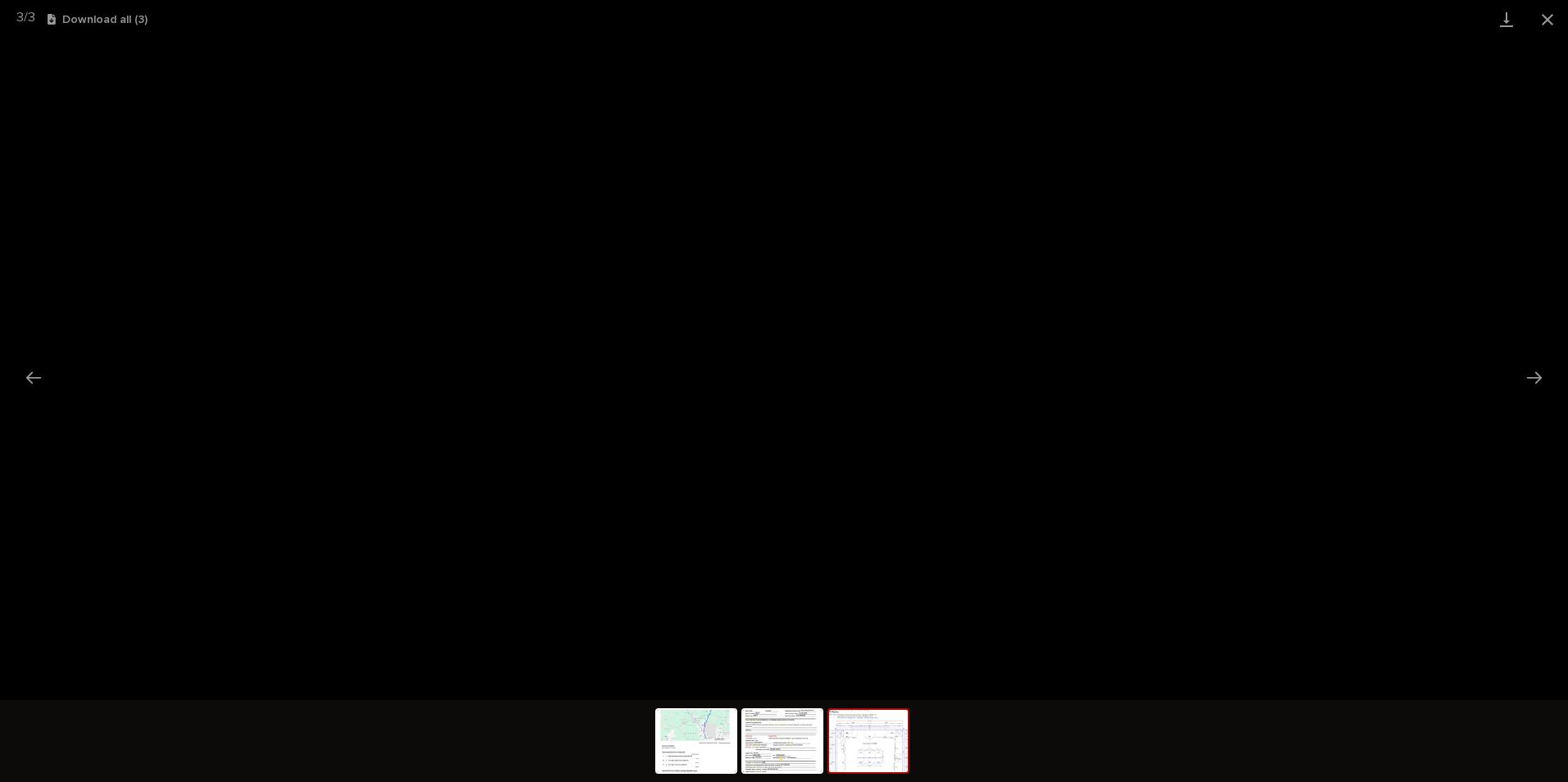
click at [1551, 12] on button "Close gallery" at bounding box center [1548, 19] width 41 height 38
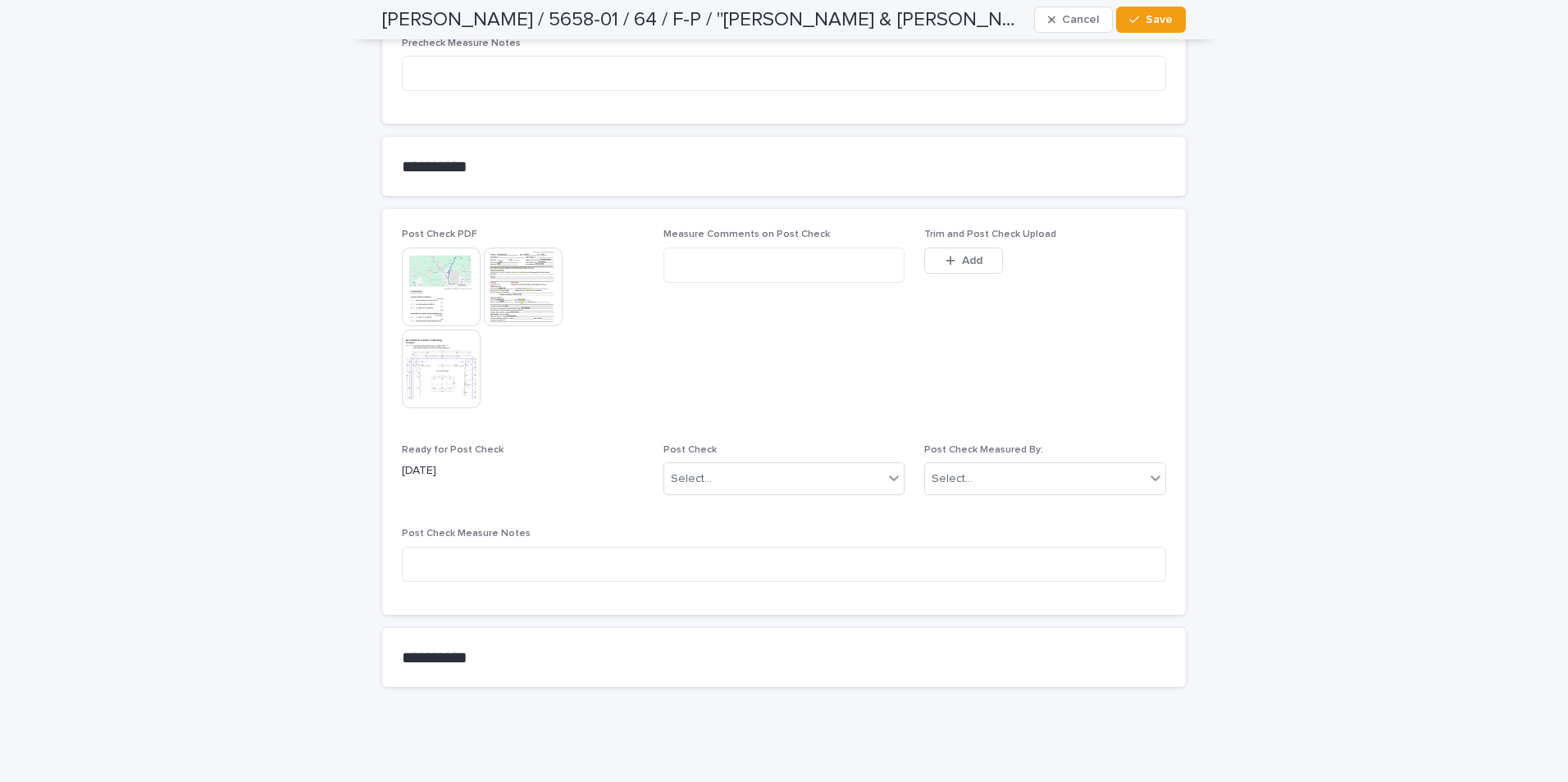
click at [511, 284] on img at bounding box center [523, 287] width 79 height 79
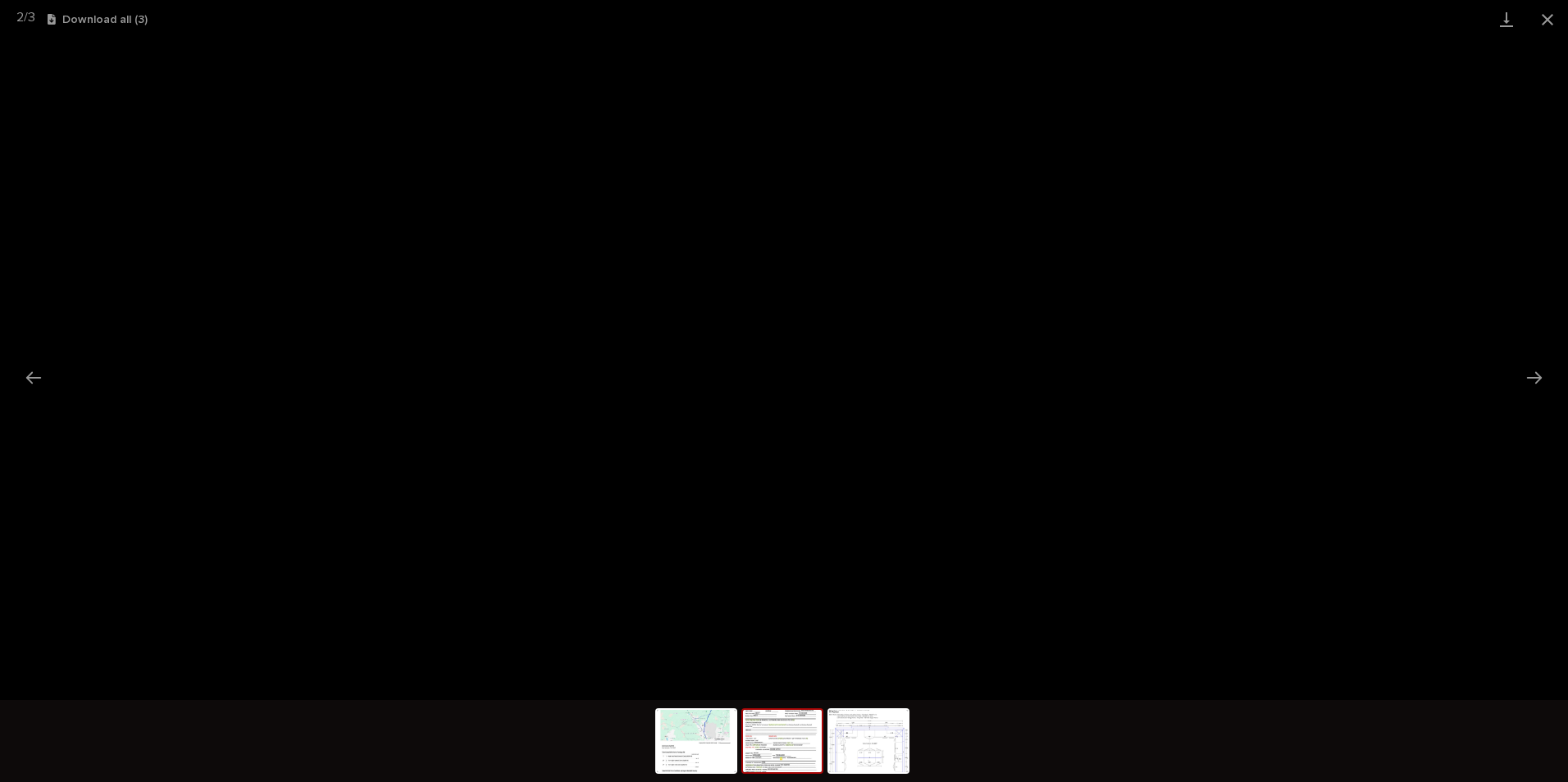
drag, startPoint x: 1545, startPoint y: 23, endPoint x: 1537, endPoint y: 30, distance: 10.6
click at [1539, 28] on button "Close gallery" at bounding box center [1548, 19] width 41 height 38
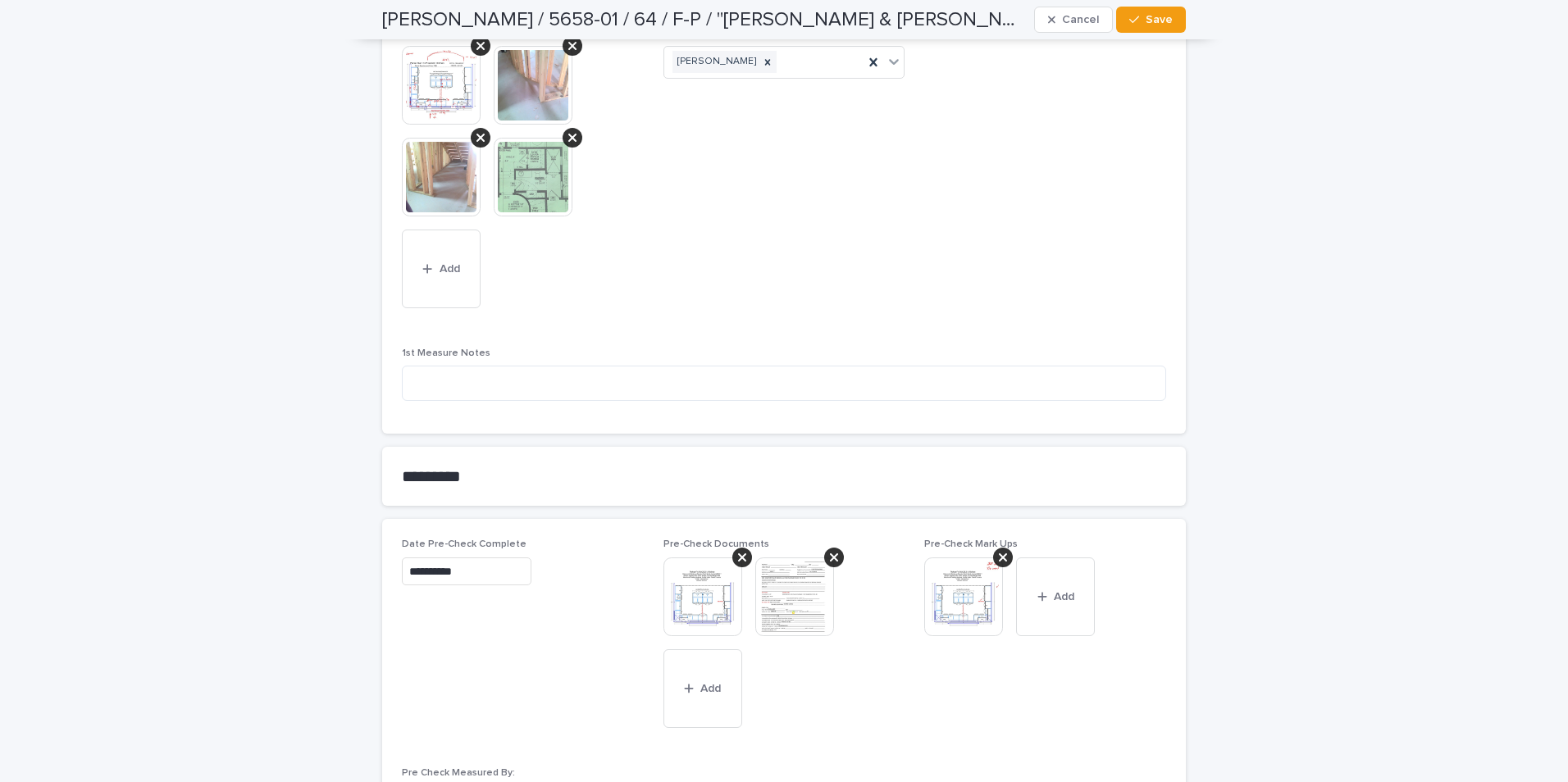
scroll to position [967, 0]
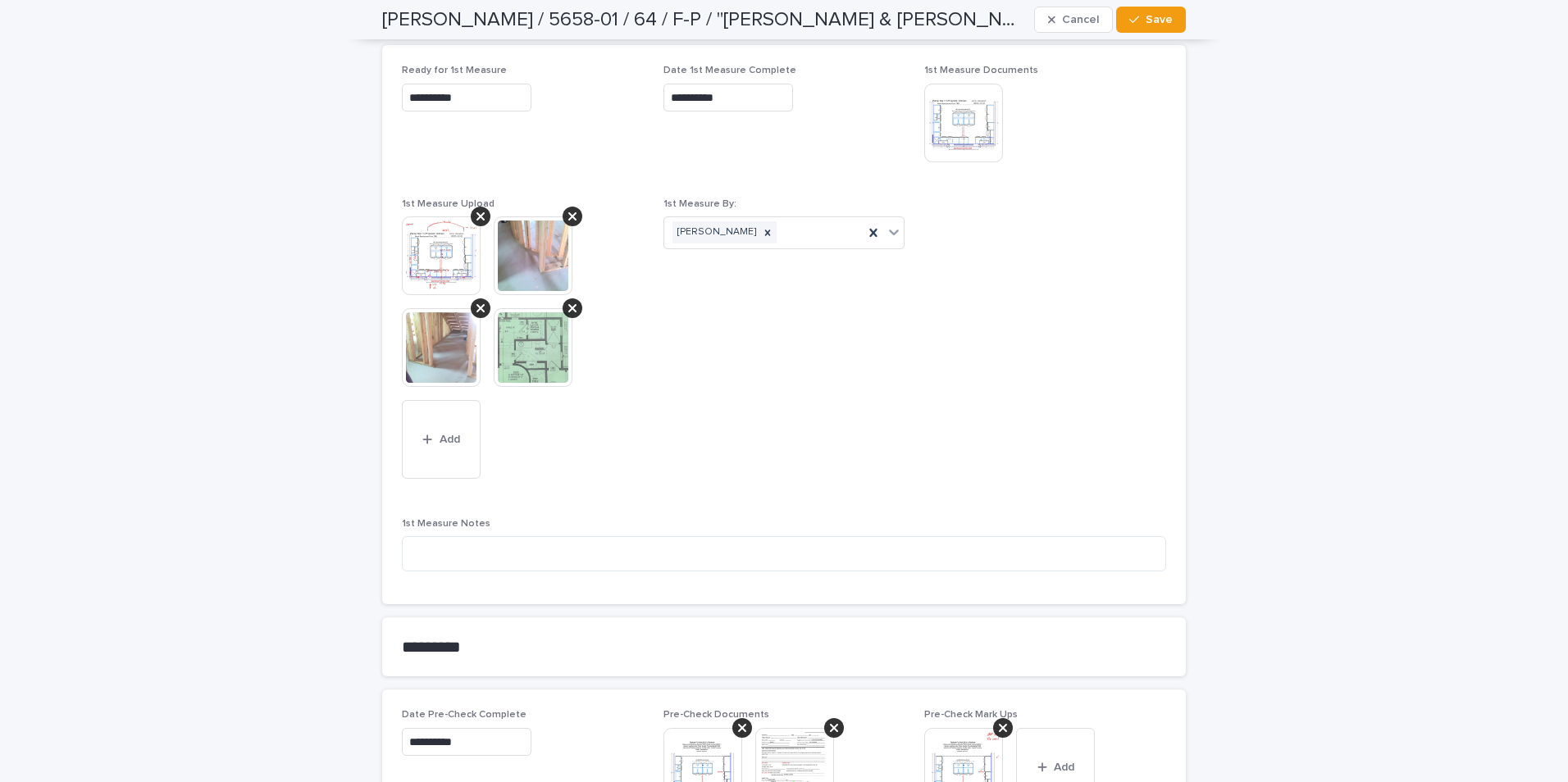
click at [531, 356] on img at bounding box center [533, 348] width 79 height 79
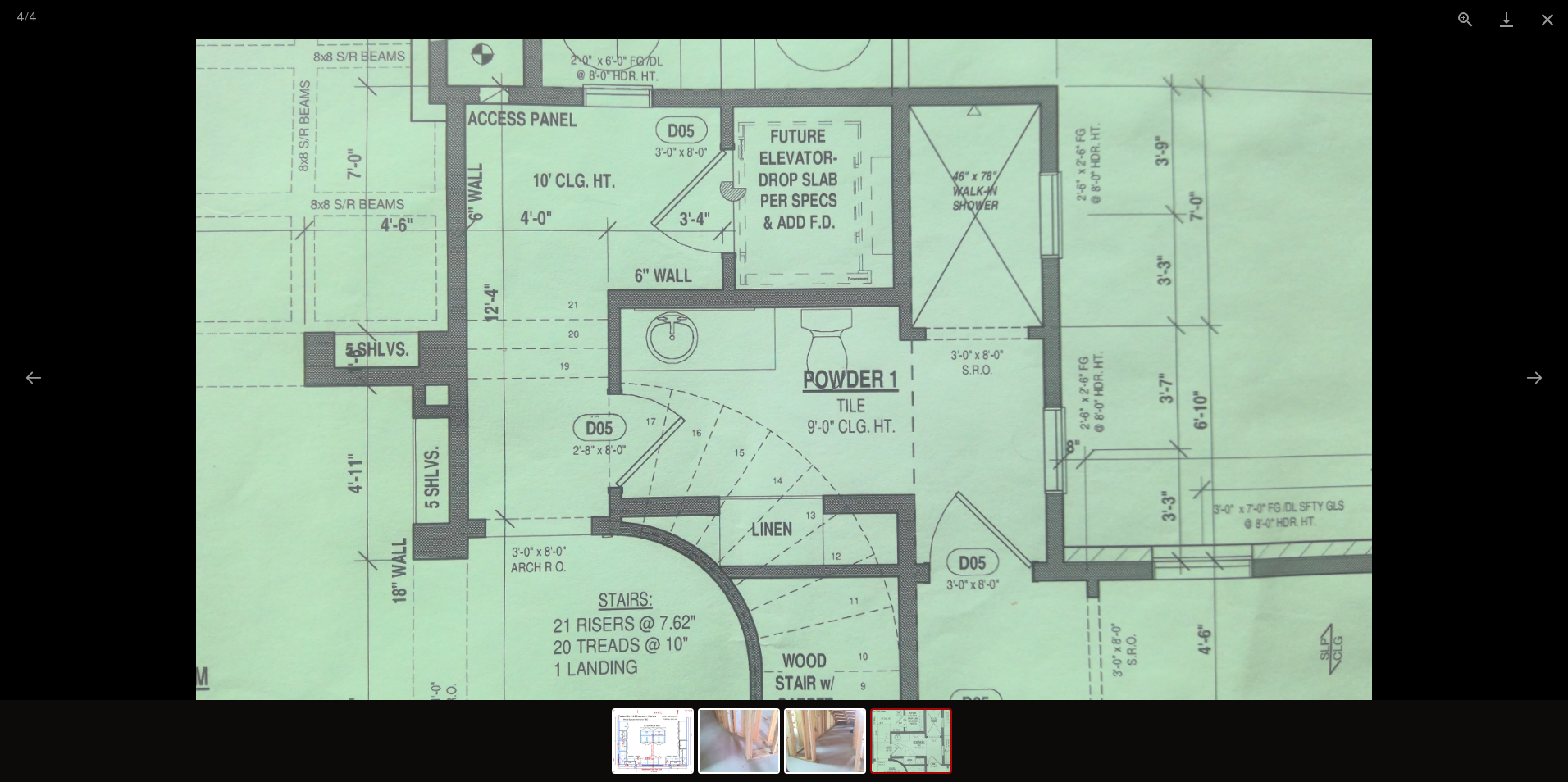
click at [1545, 17] on button "Close gallery" at bounding box center [1548, 19] width 41 height 38
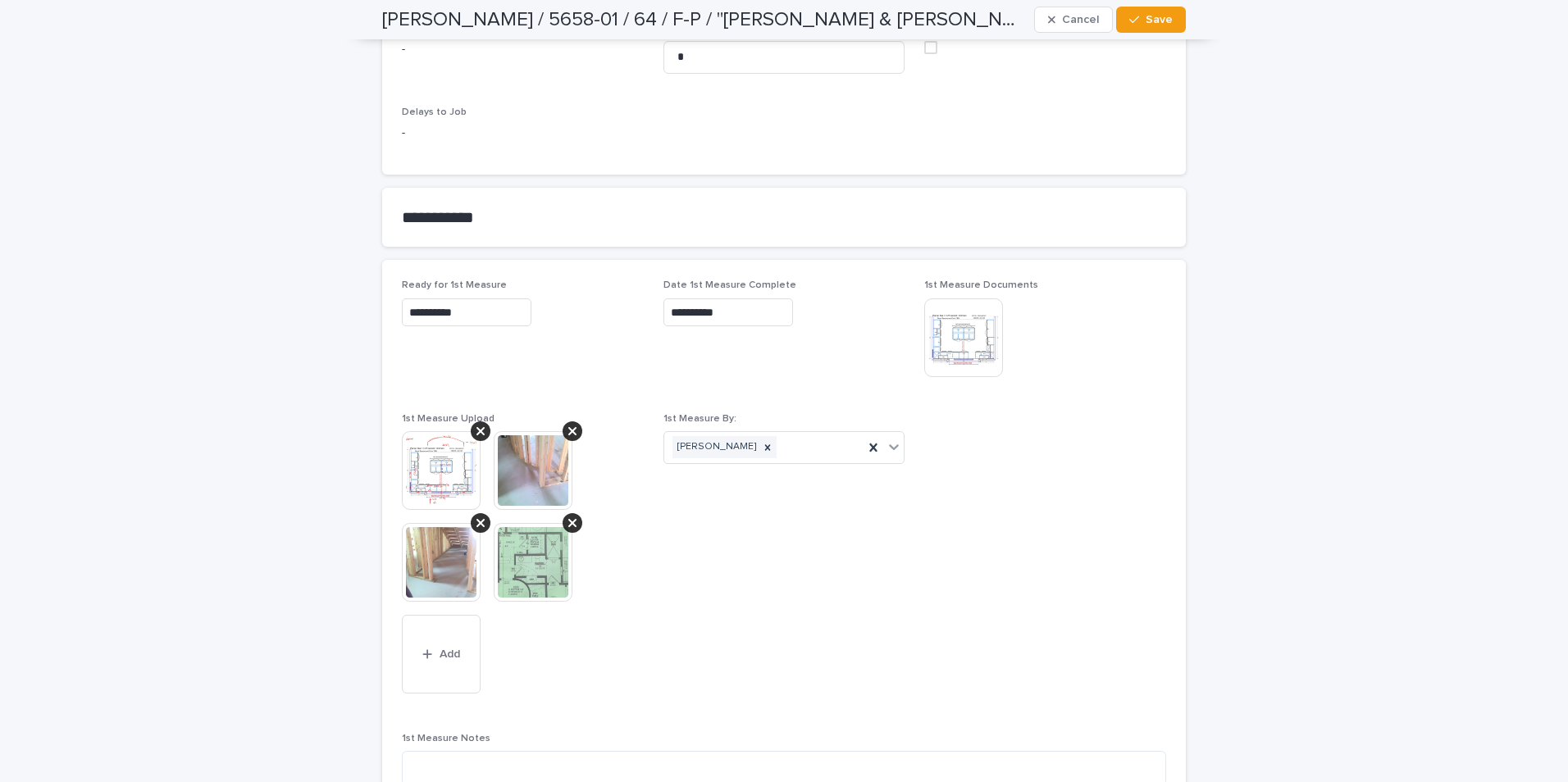
scroll to position [885, 0]
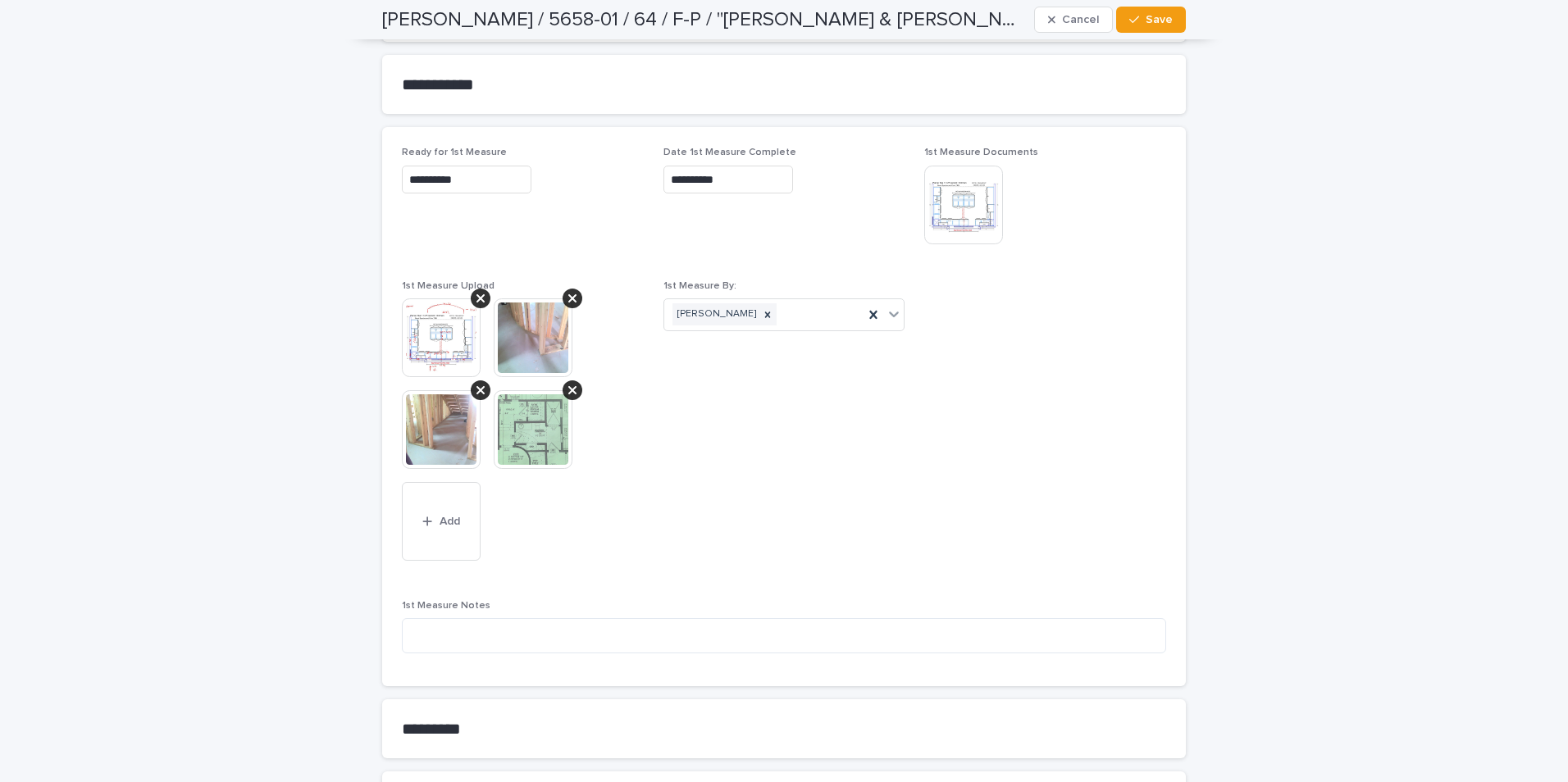
click at [525, 432] on img at bounding box center [533, 429] width 79 height 79
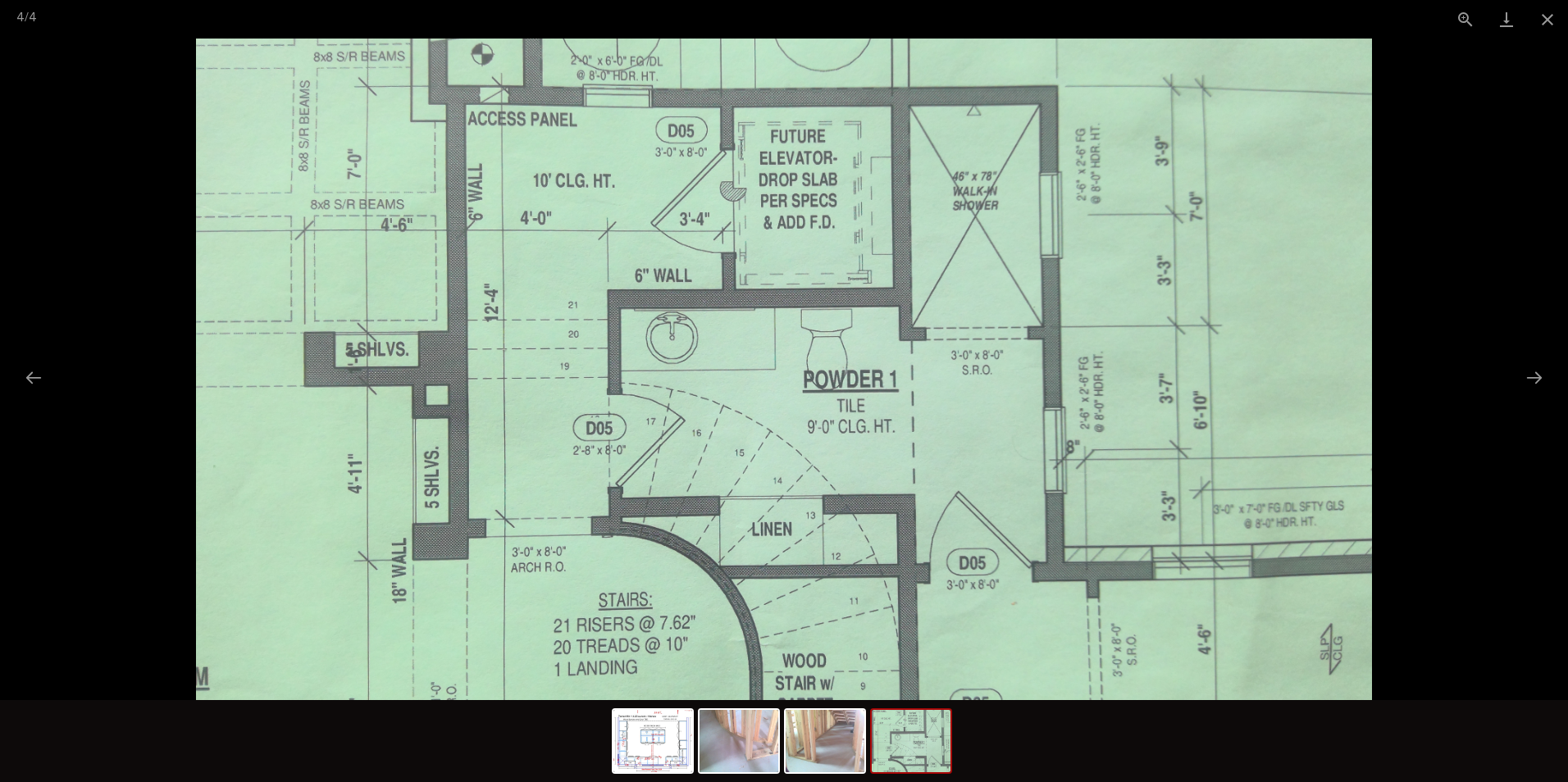
click at [1503, 20] on link "Download" at bounding box center [1507, 19] width 41 height 38
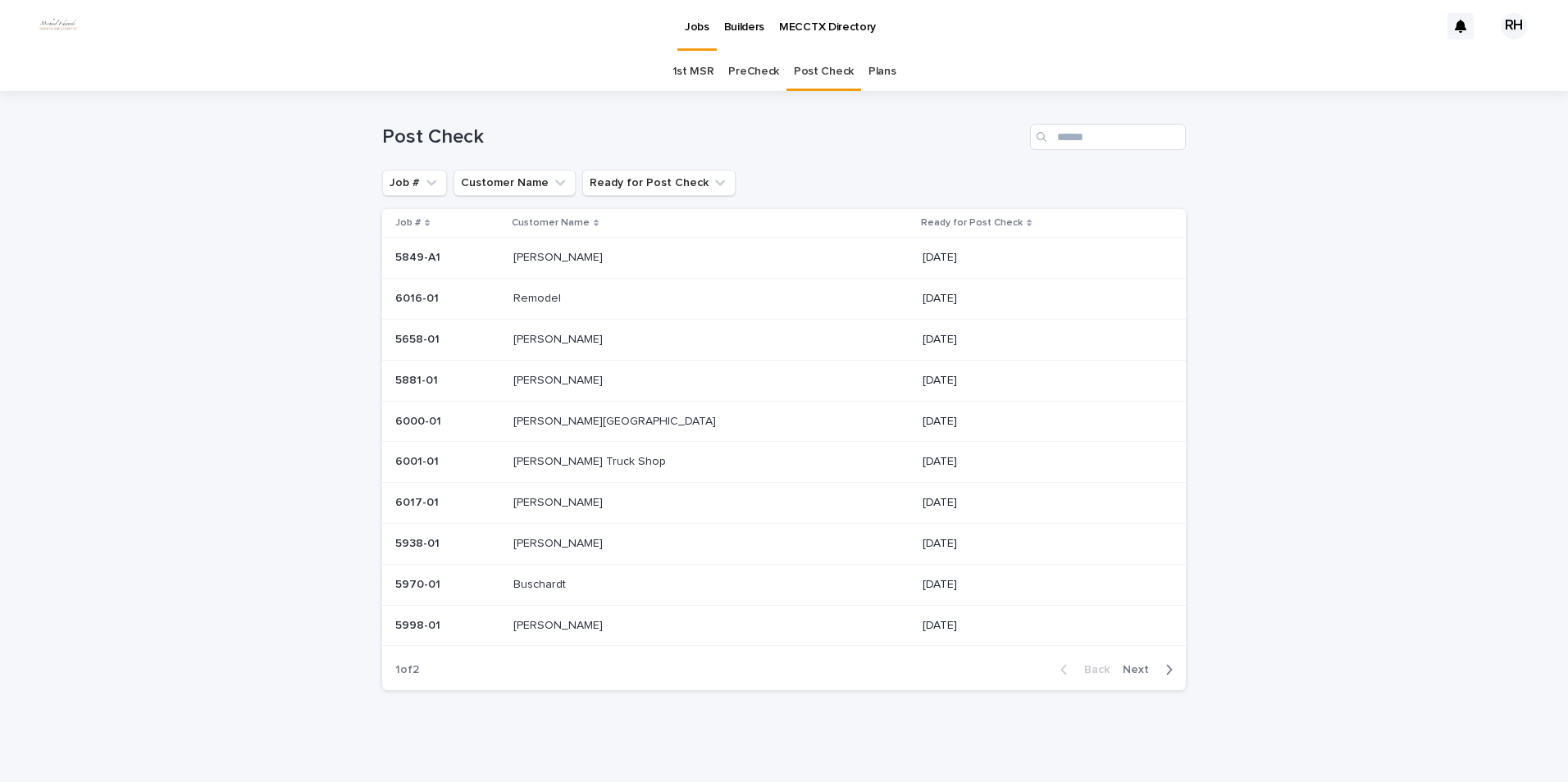
click at [564, 294] on p "Remodel" at bounding box center [539, 296] width 51 height 17
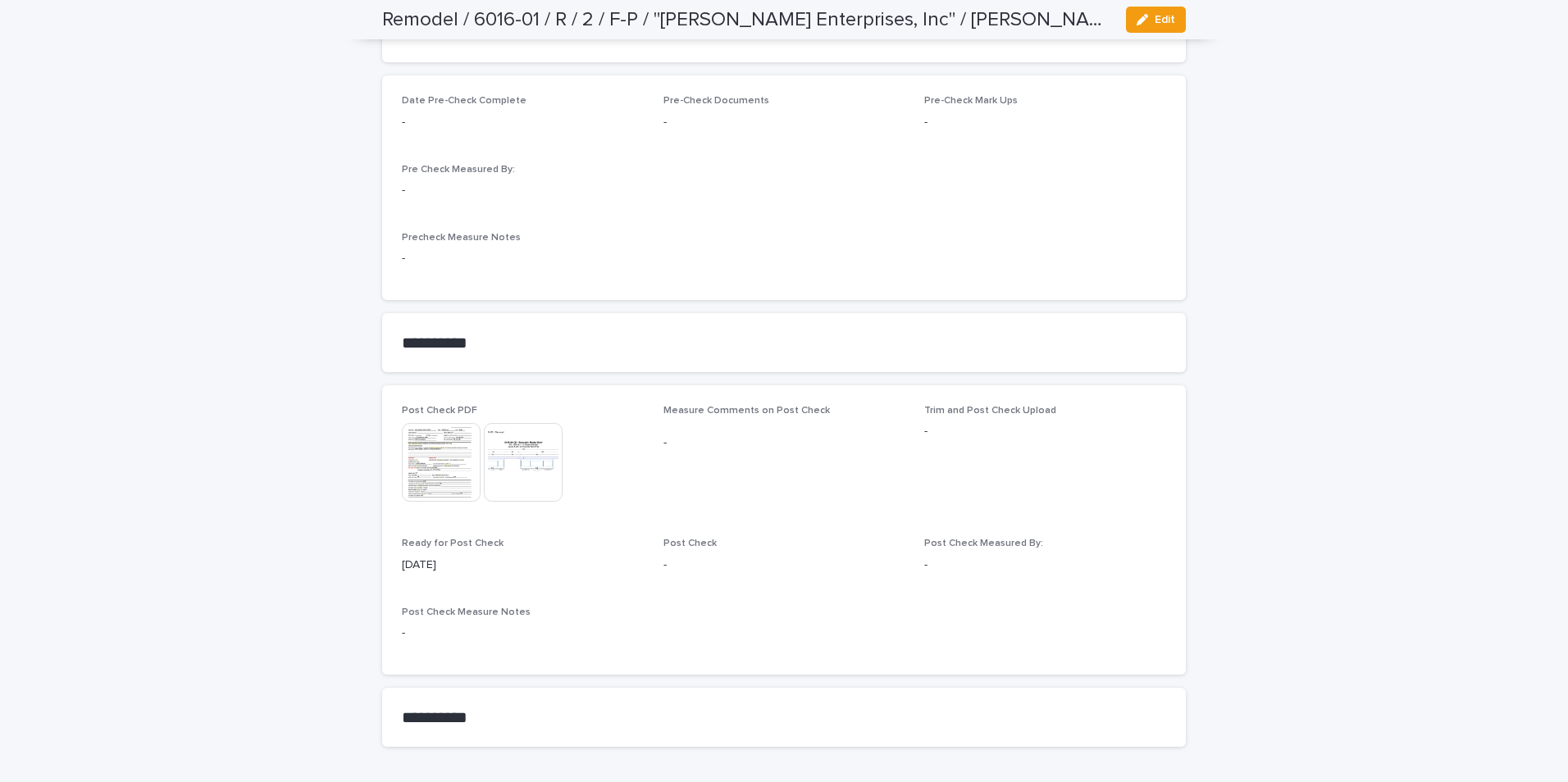
scroll to position [1290, 0]
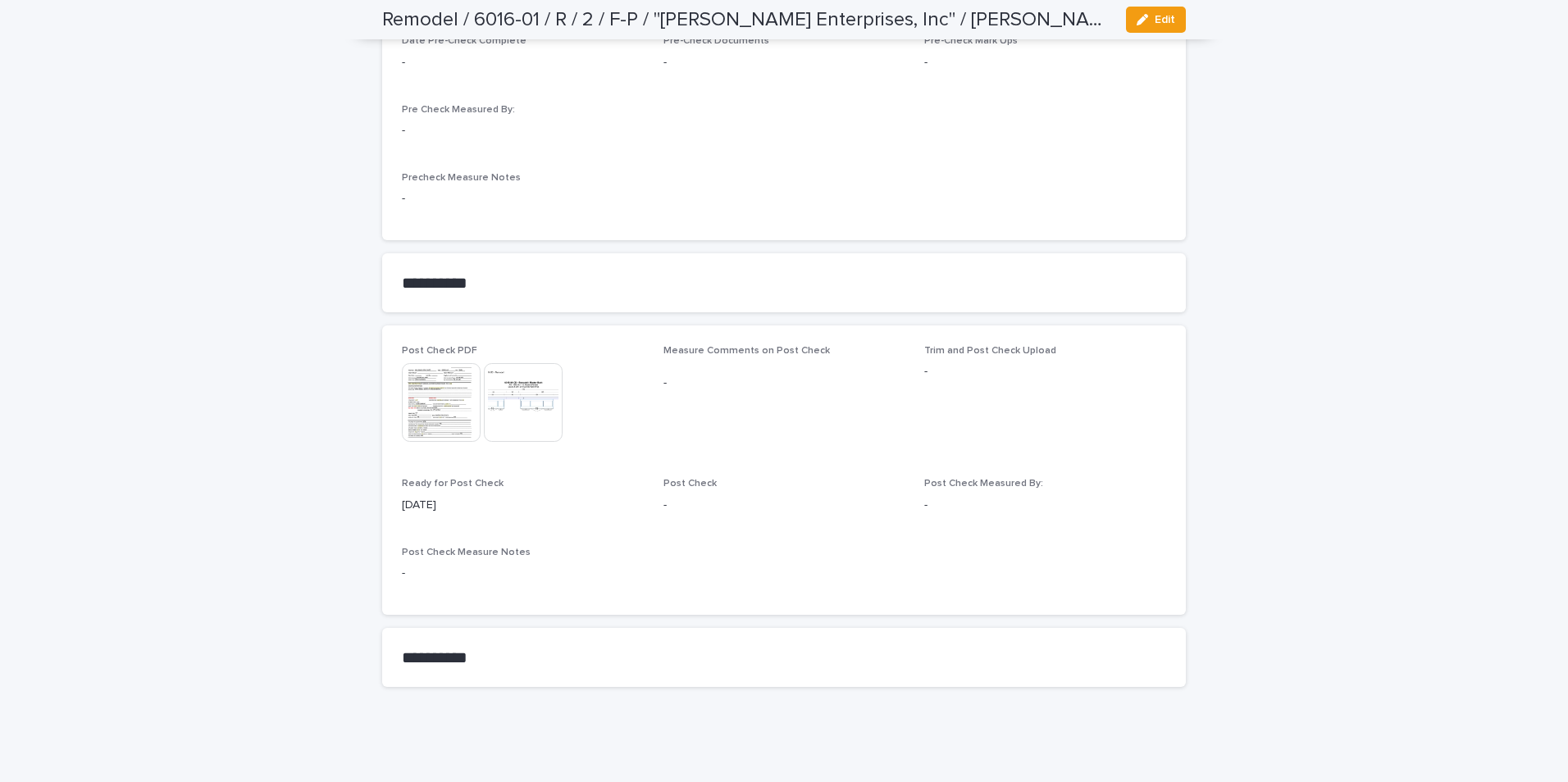
click at [444, 405] on img at bounding box center [441, 403] width 79 height 79
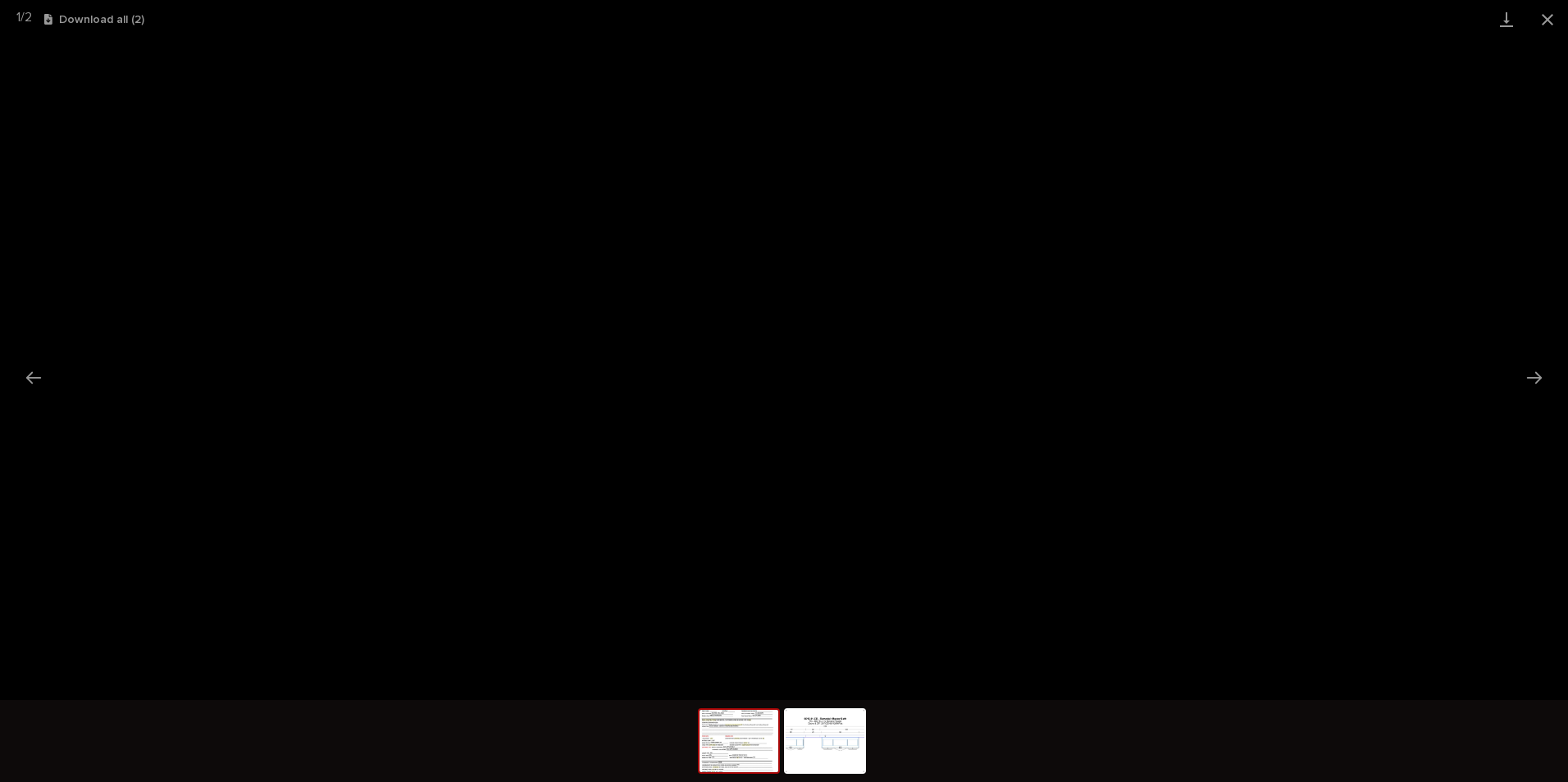
click at [1547, 13] on button "Close gallery" at bounding box center [1548, 19] width 41 height 38
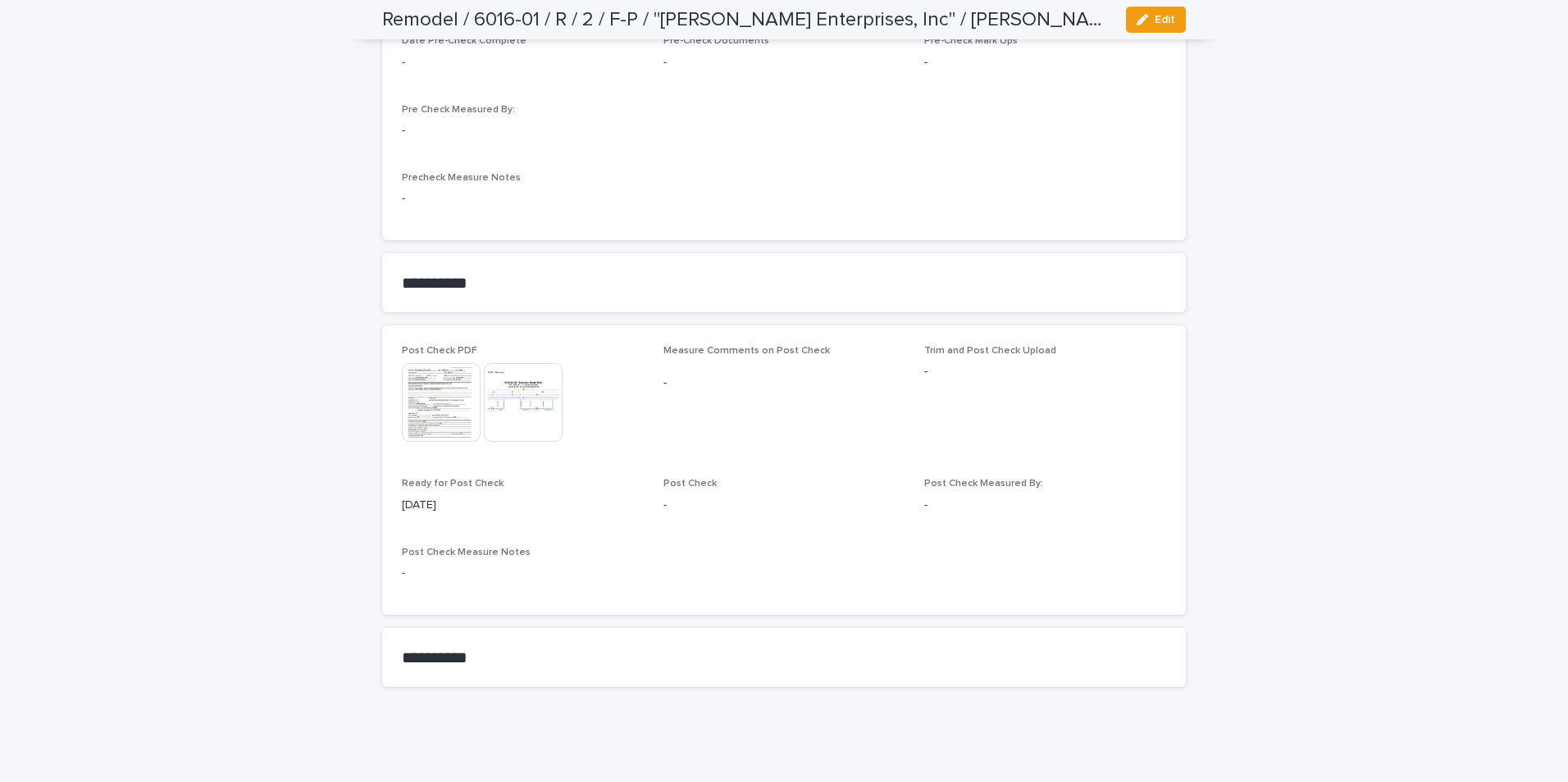
click at [496, 420] on img at bounding box center [523, 403] width 79 height 79
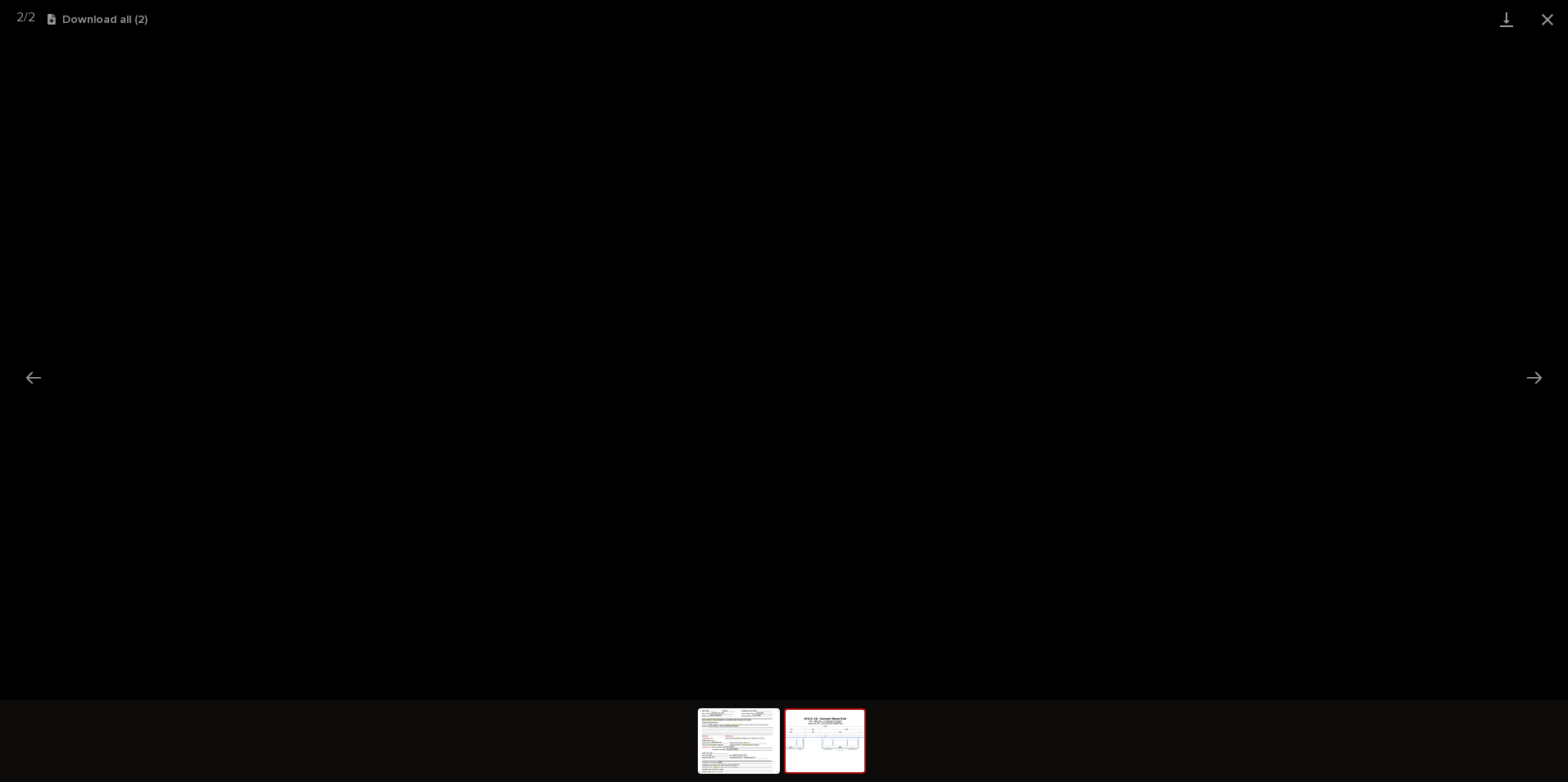
click at [1549, 18] on button "Close gallery" at bounding box center [1548, 19] width 41 height 38
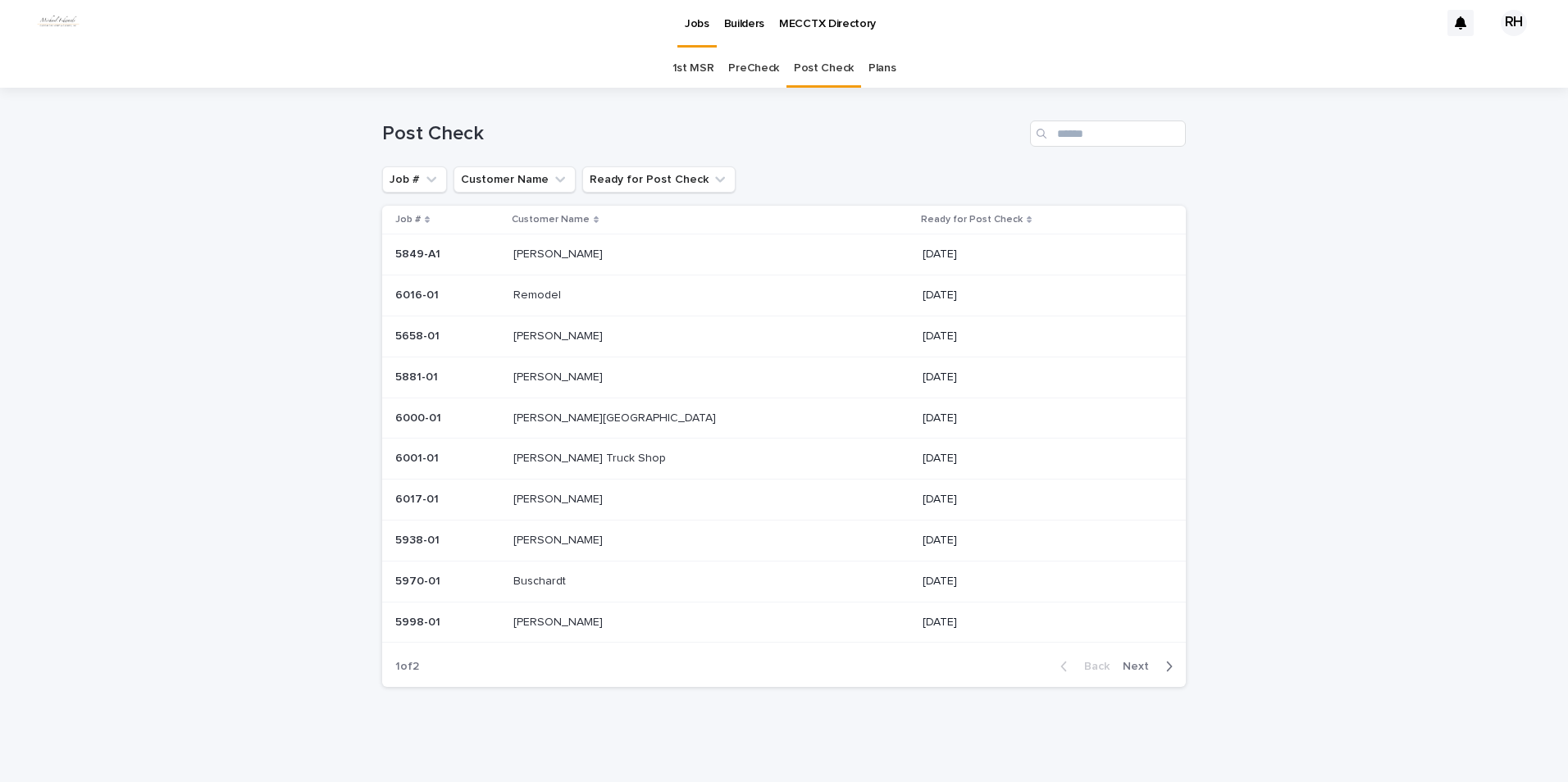
scroll to position [3, 0]
click at [1140, 667] on span "Next" at bounding box center [1141, 667] width 36 height 12
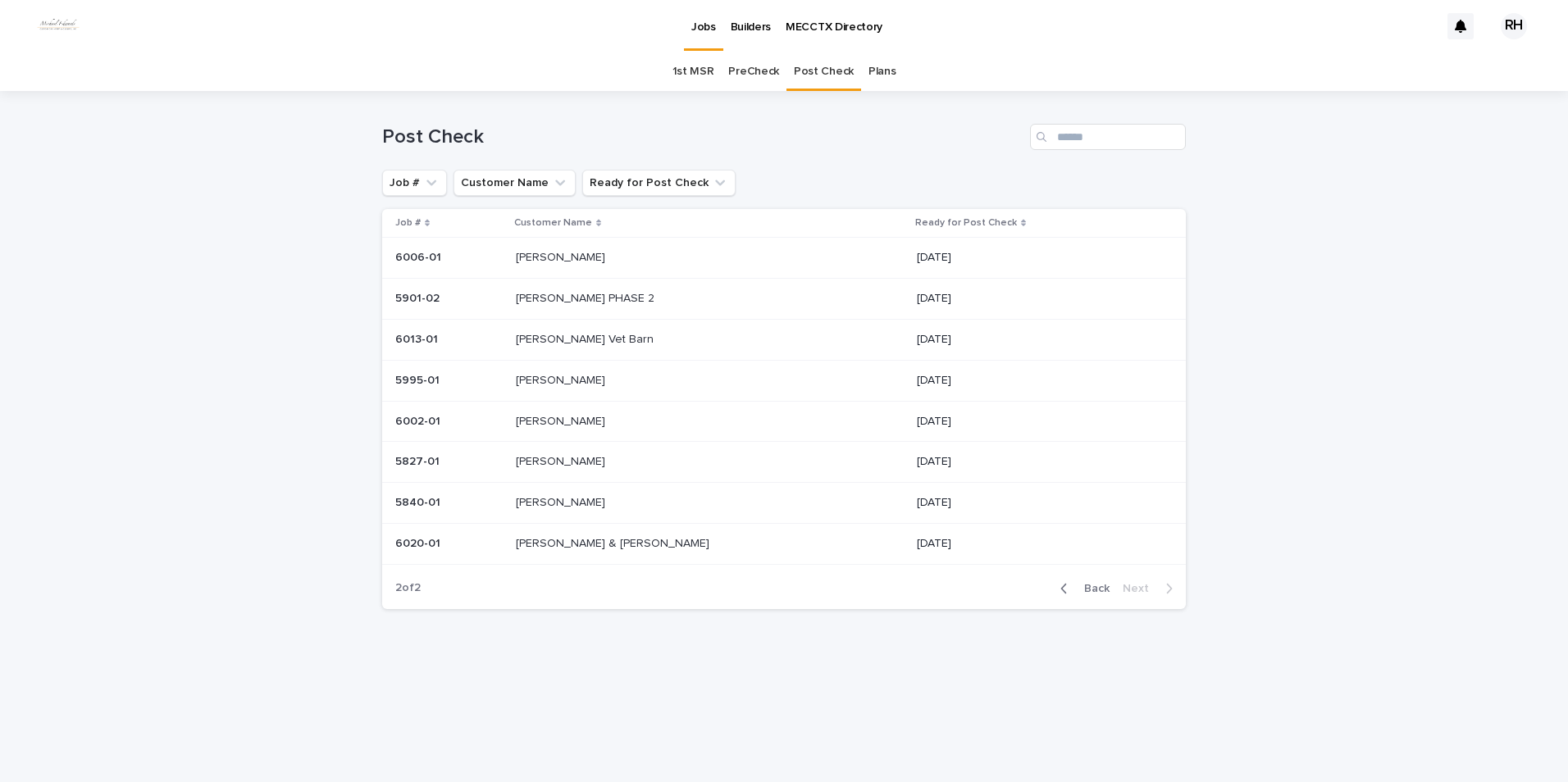
click at [1096, 587] on span "Back" at bounding box center [1092, 589] width 35 height 12
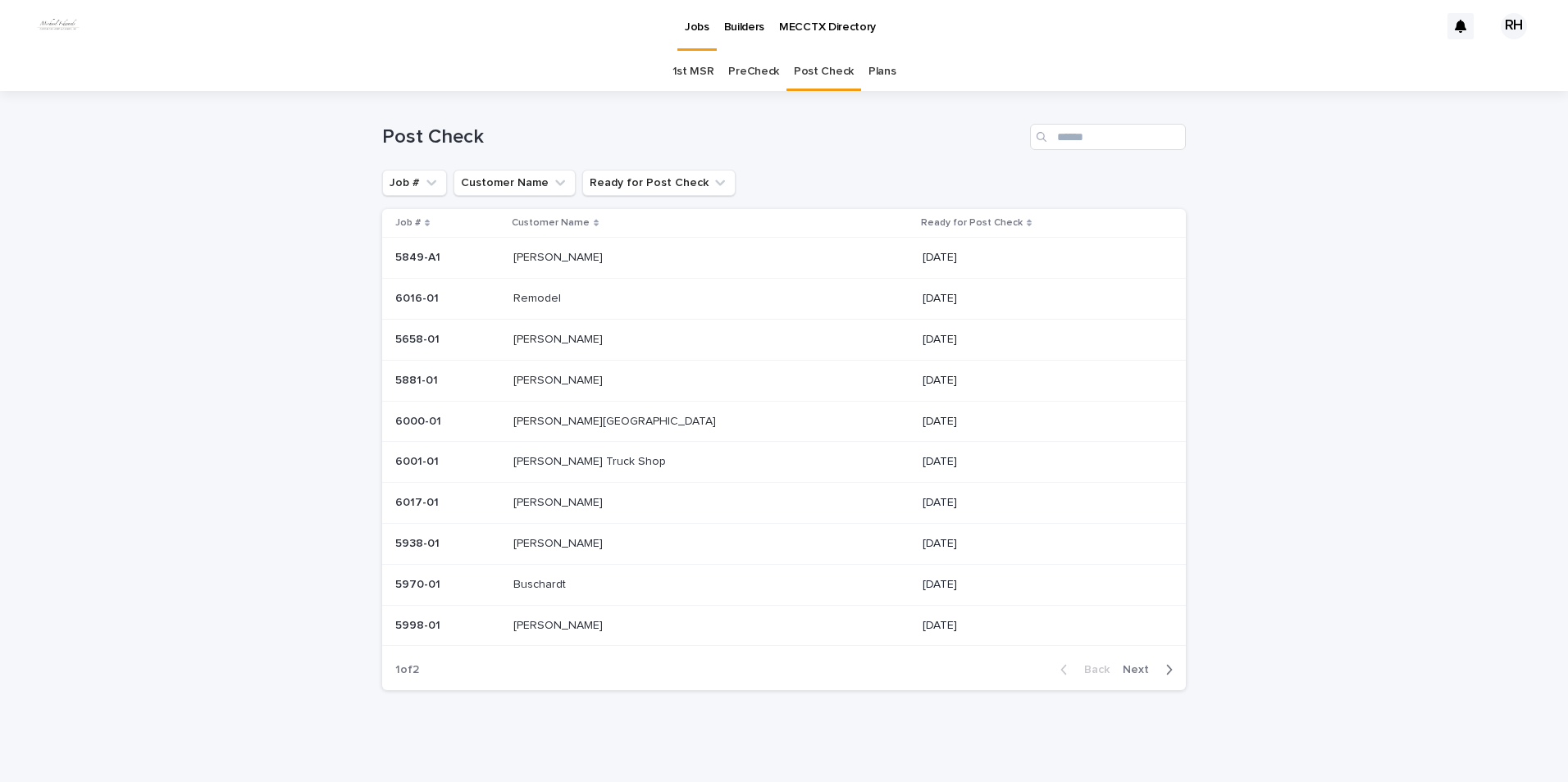
click at [563, 336] on p "[PERSON_NAME]" at bounding box center [559, 338] width 93 height 17
